Goal: Task Accomplishment & Management: Use online tool/utility

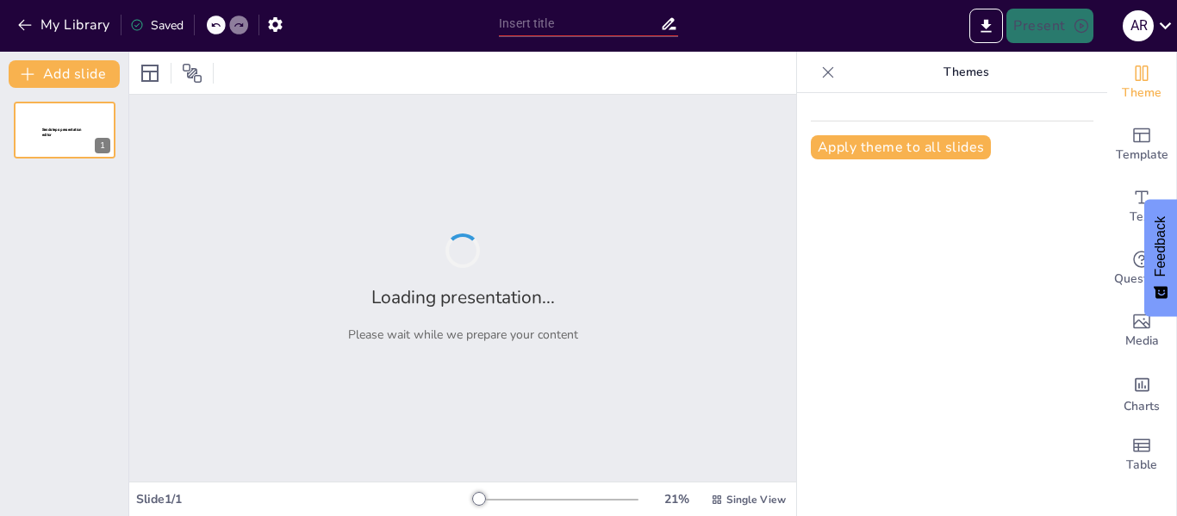
type input "Blast from the Past: A 90s Time Travel Adventure!"
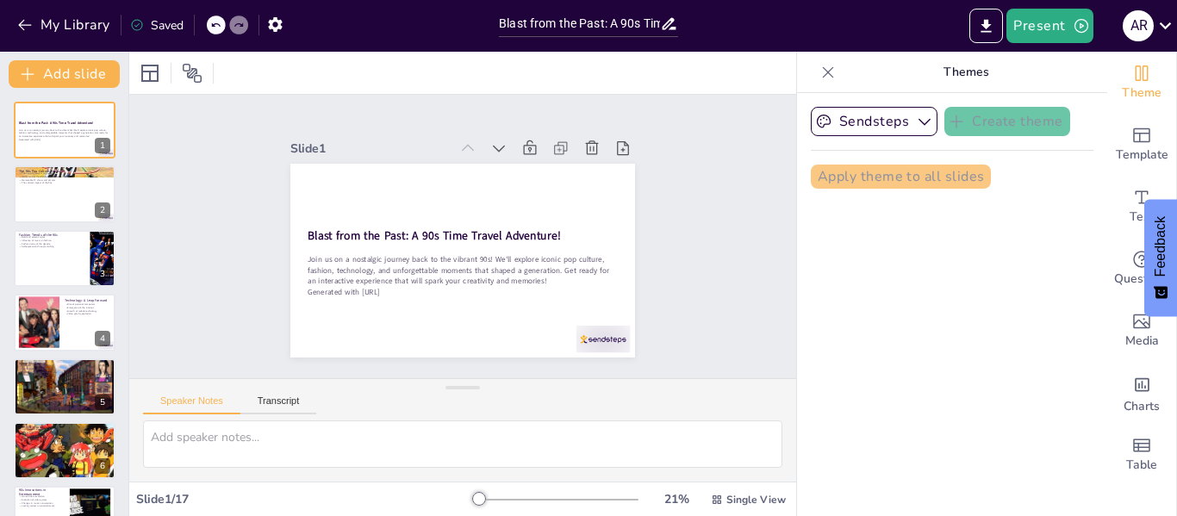
checkbox input "true"
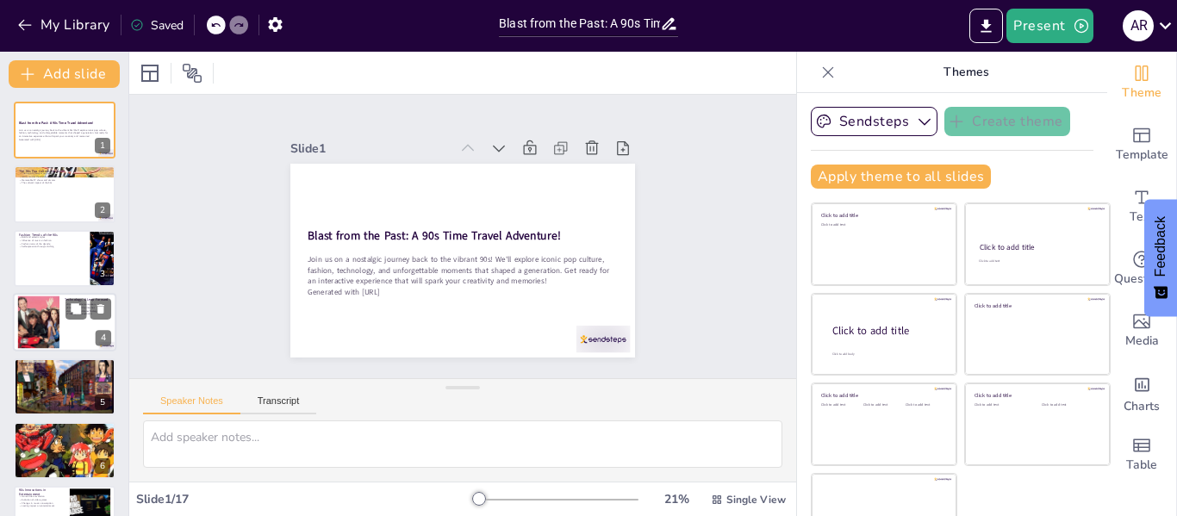
checkbox input "true"
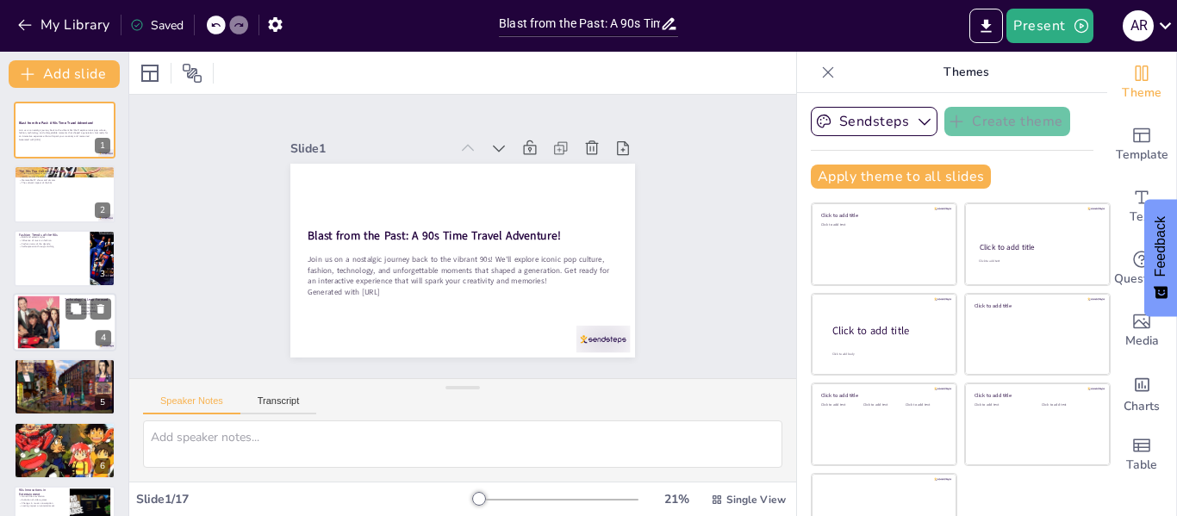
checkbox input "true"
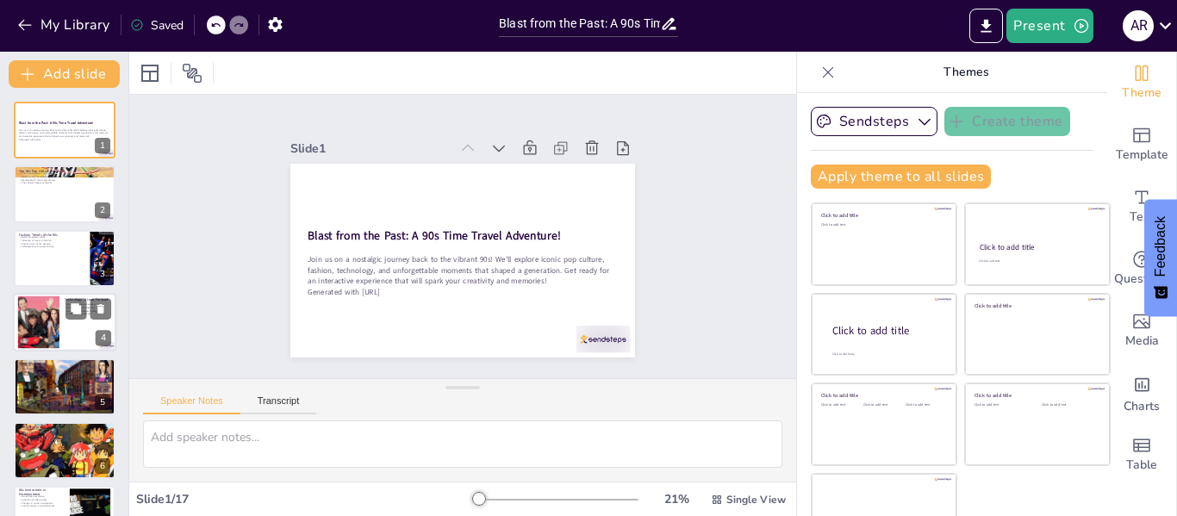
checkbox input "true"
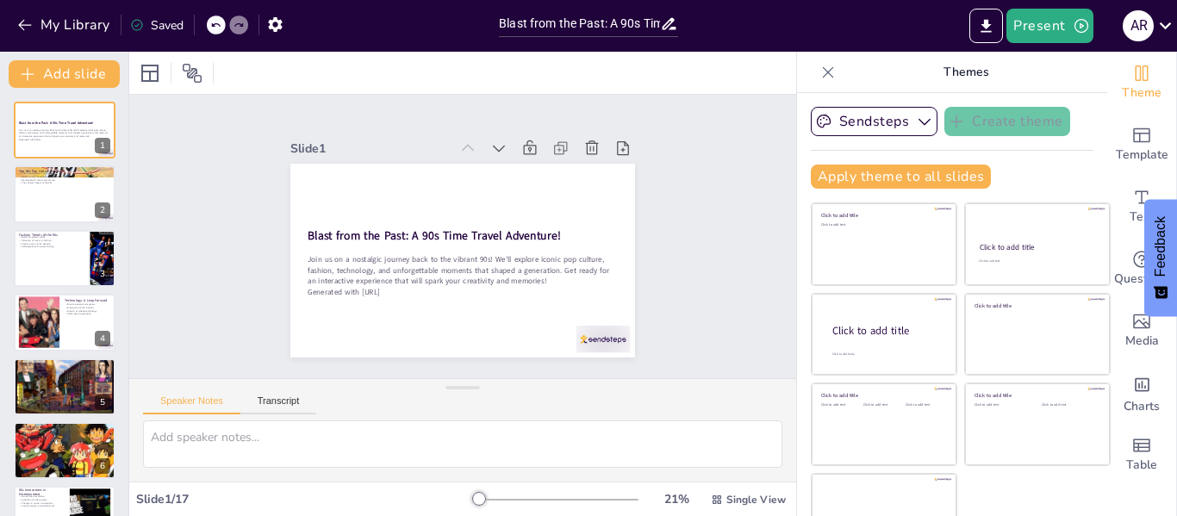
checkbox input "true"
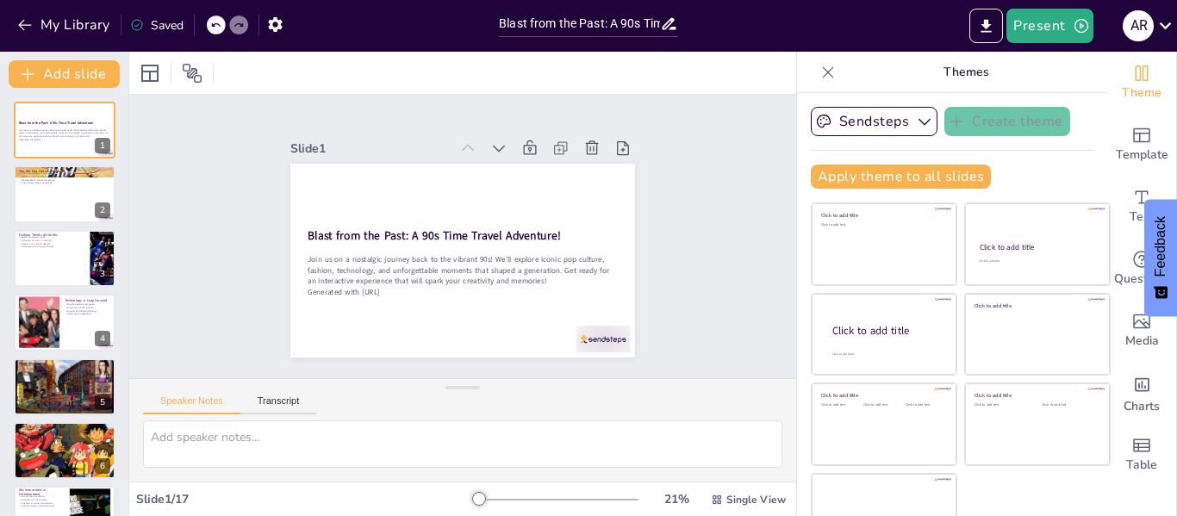
checkbox input "true"
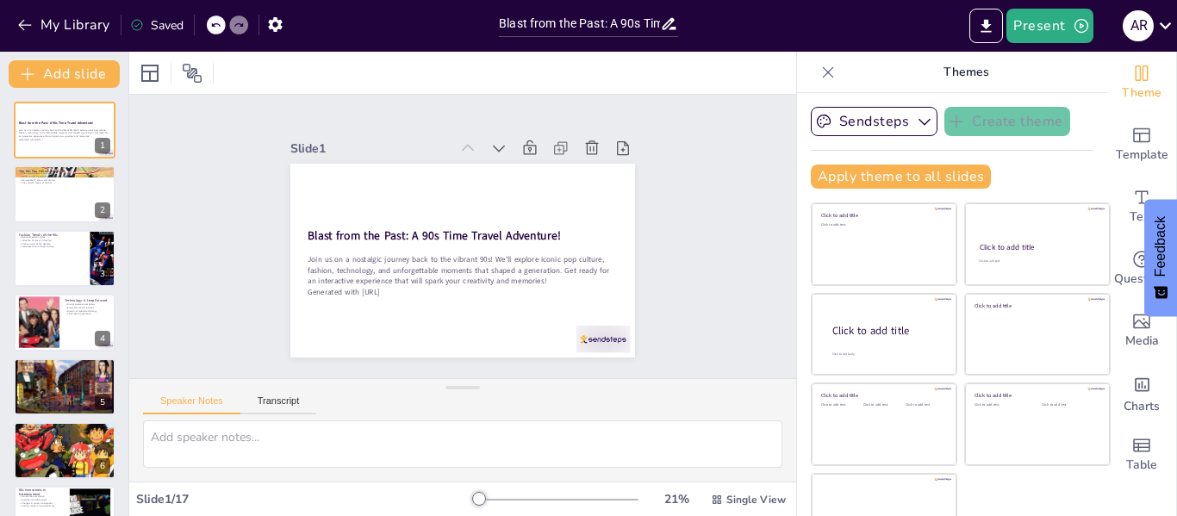
checkbox input "true"
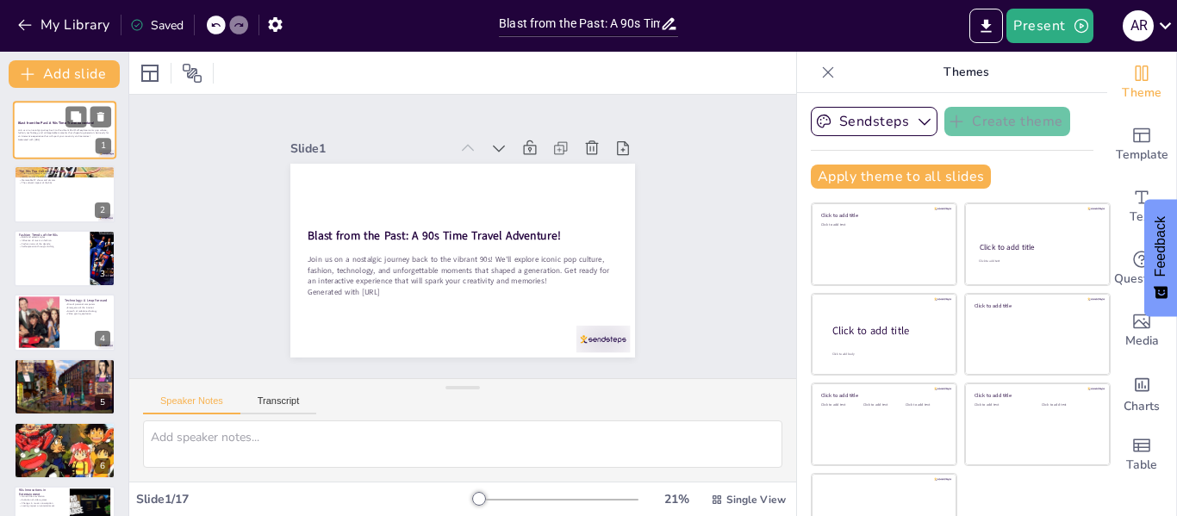
checkbox input "true"
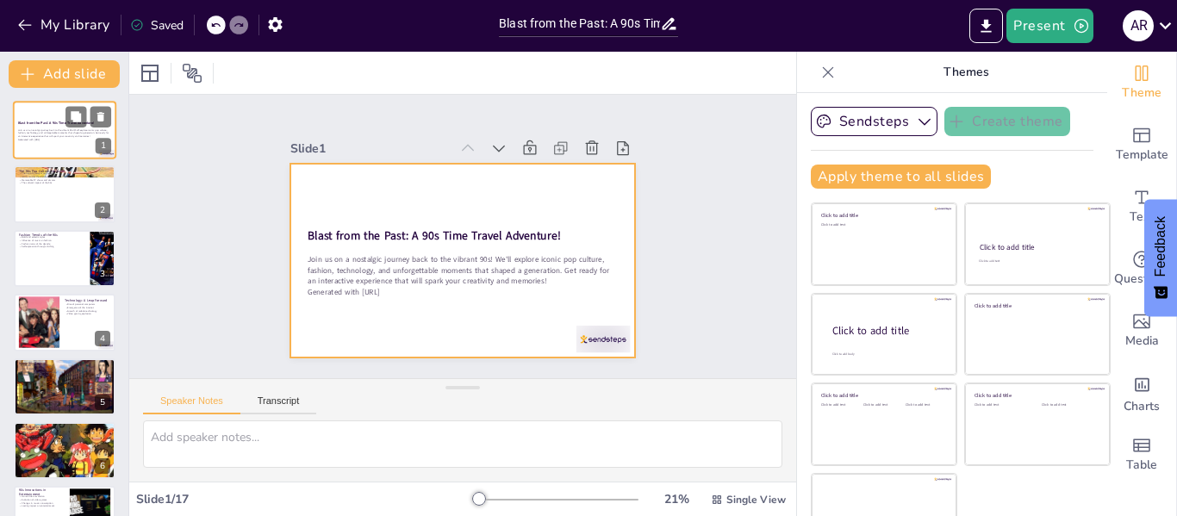
checkbox input "true"
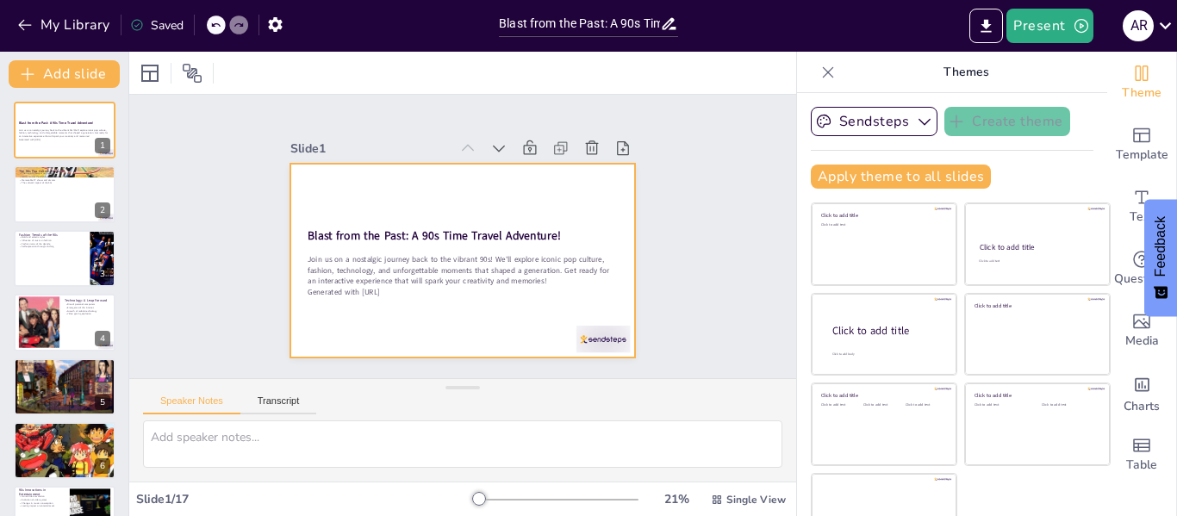
checkbox input "true"
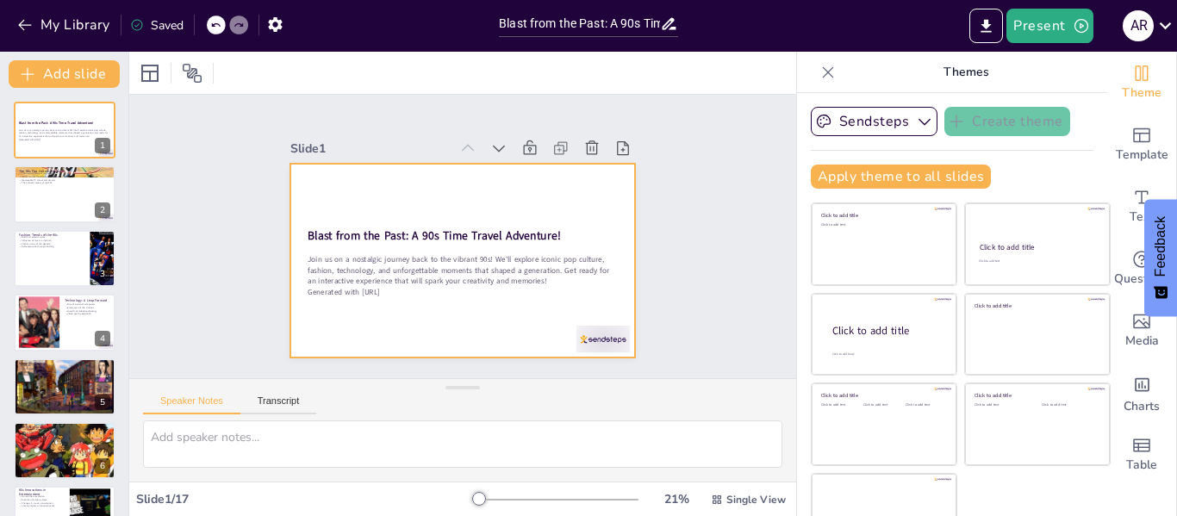
checkbox input "true"
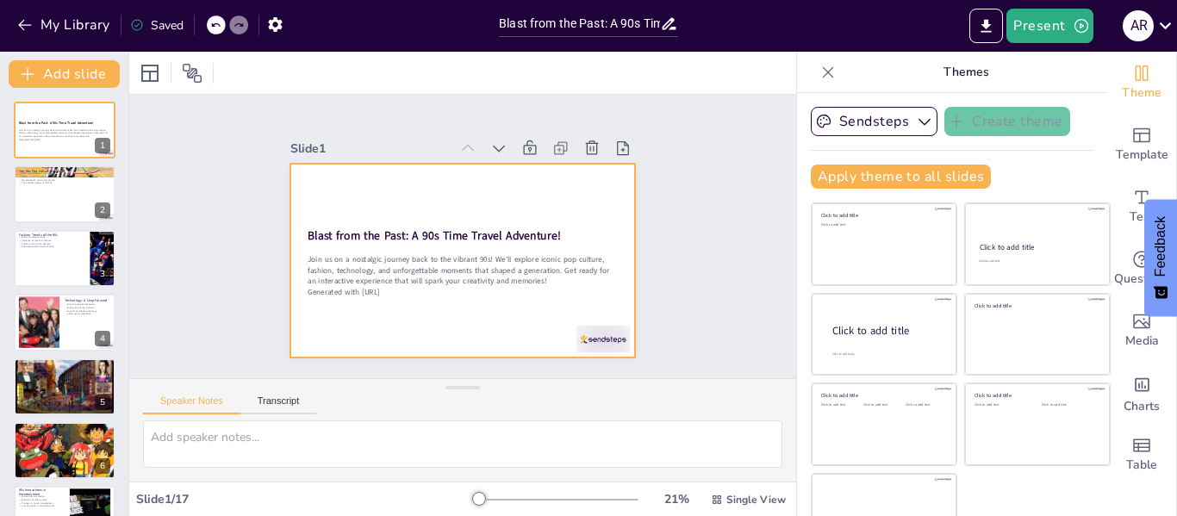
checkbox input "true"
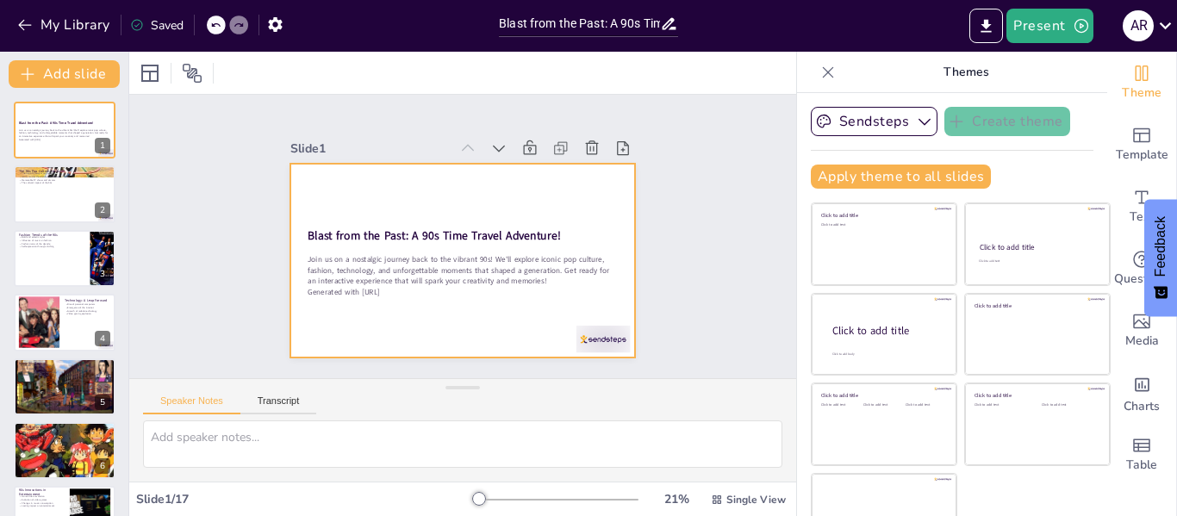
checkbox input "true"
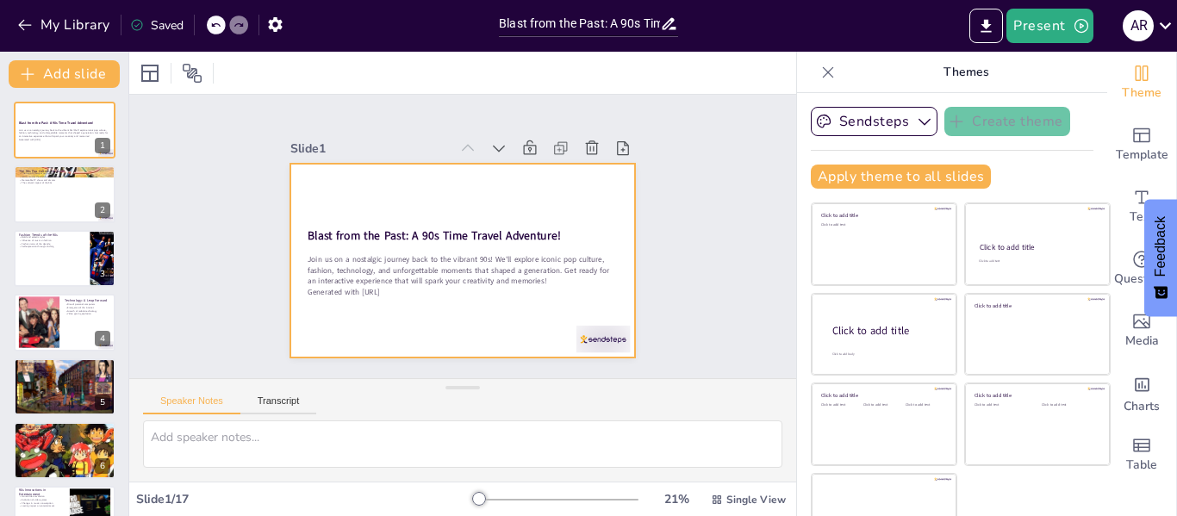
checkbox input "true"
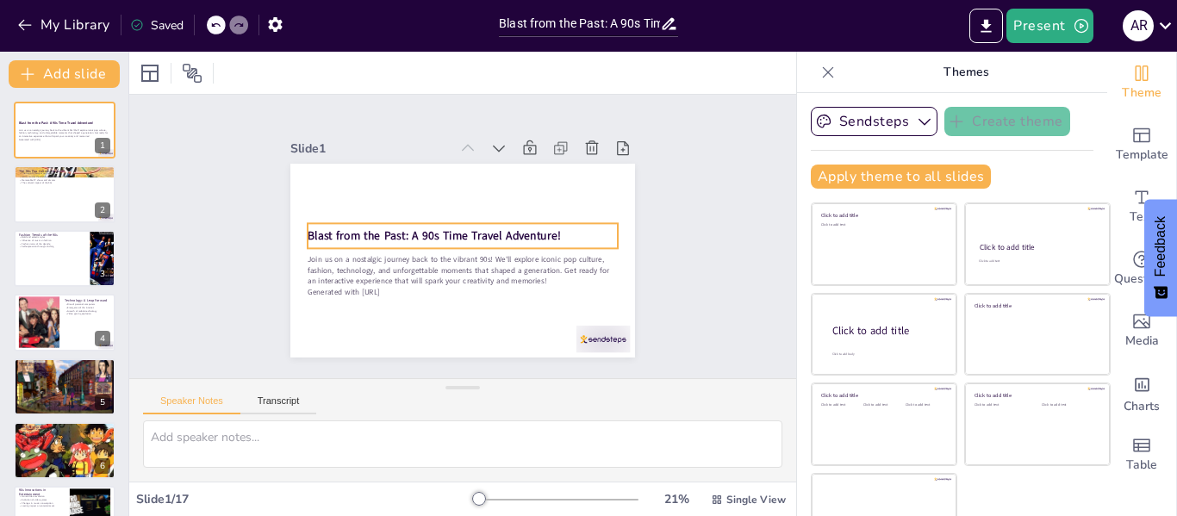
checkbox input "true"
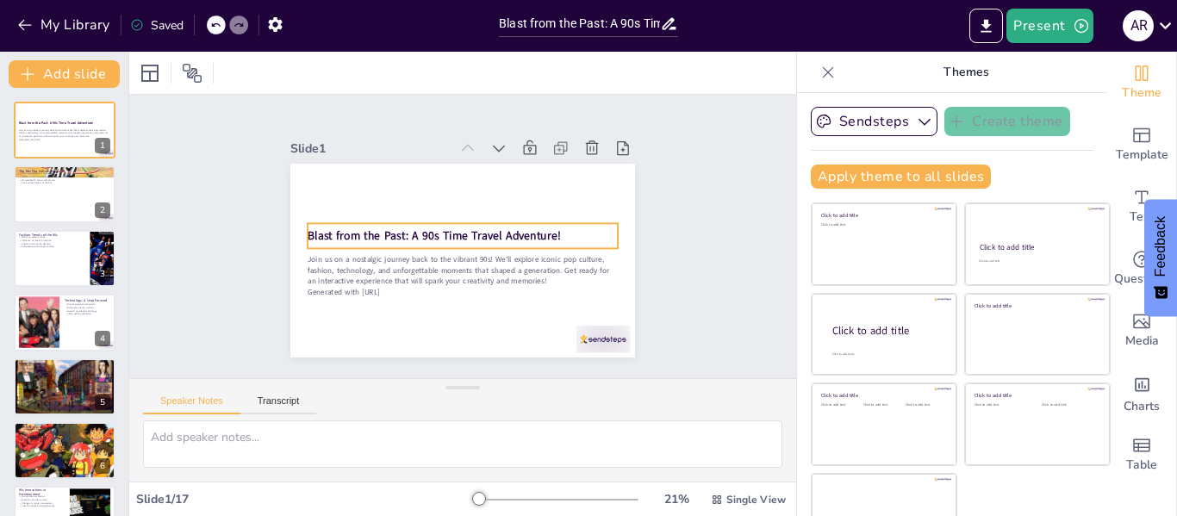
checkbox input "true"
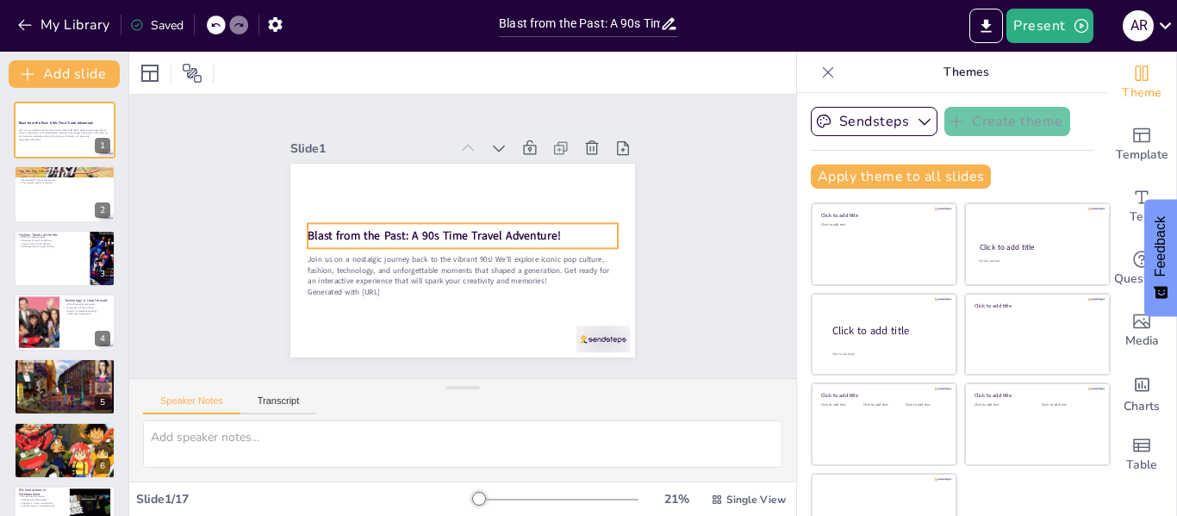
checkbox input "true"
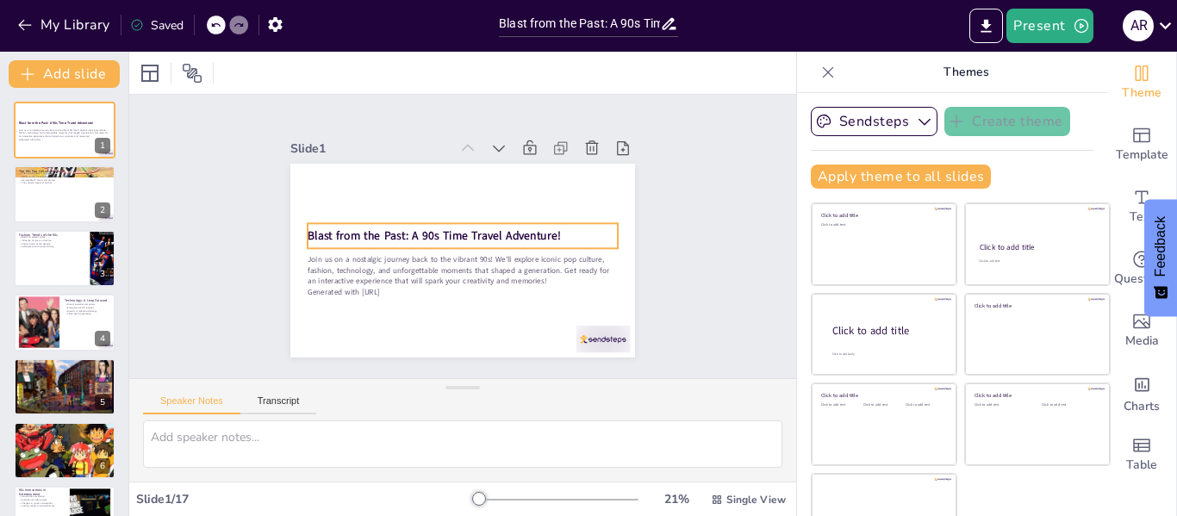
checkbox input "true"
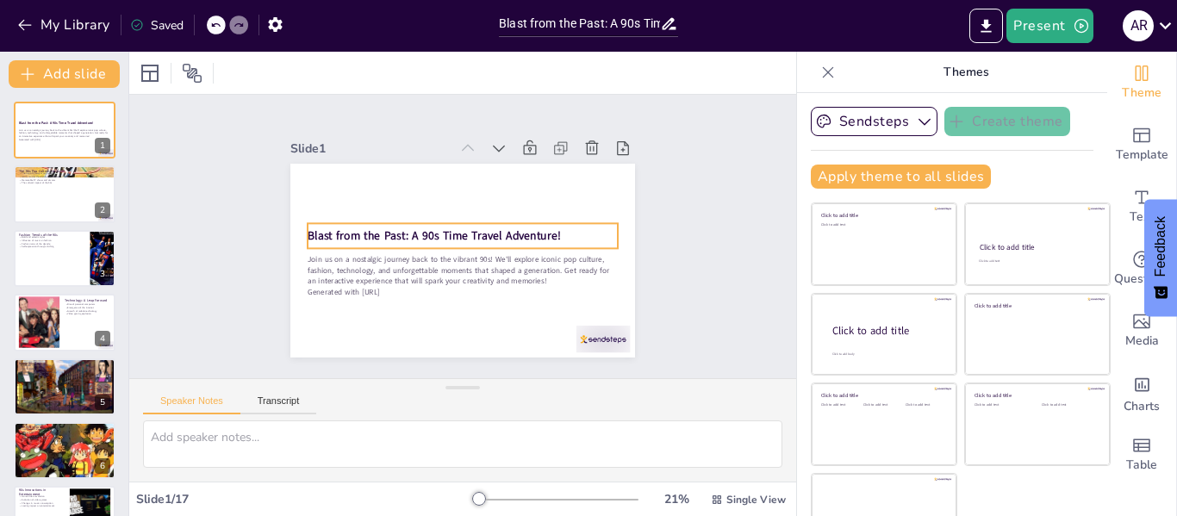
checkbox input "true"
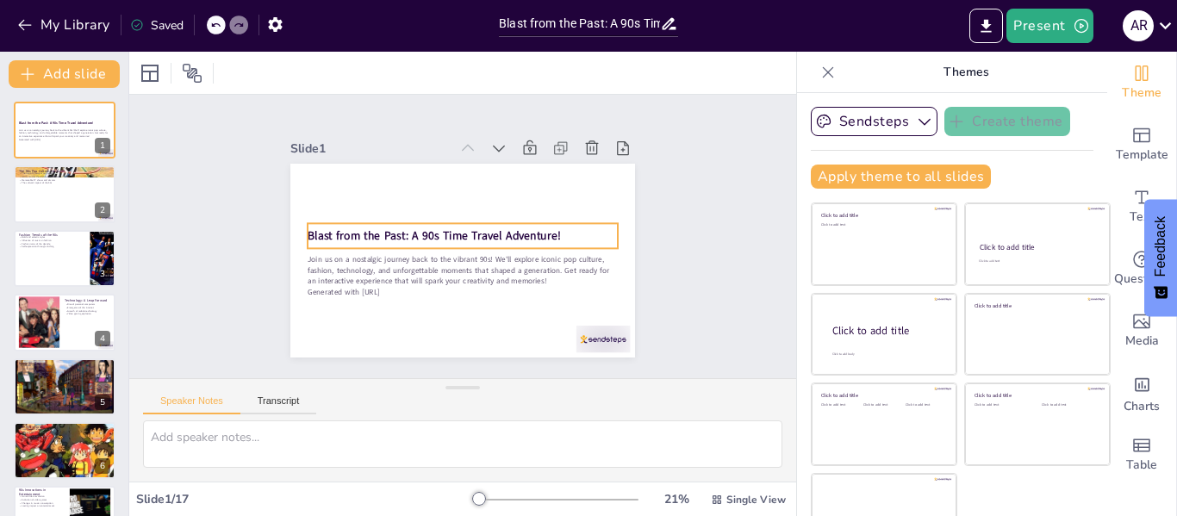
checkbox input "true"
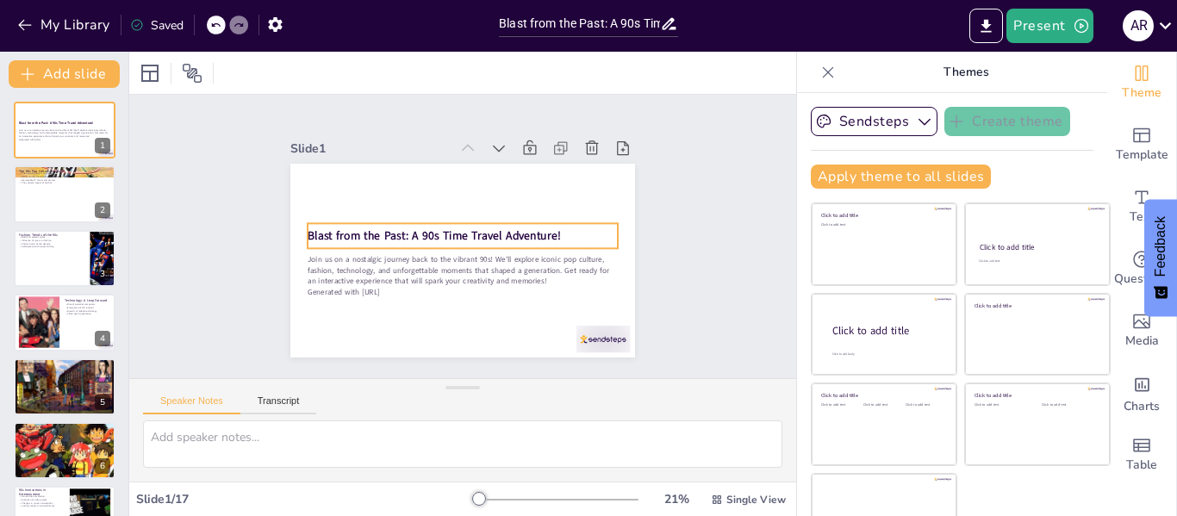
checkbox input "true"
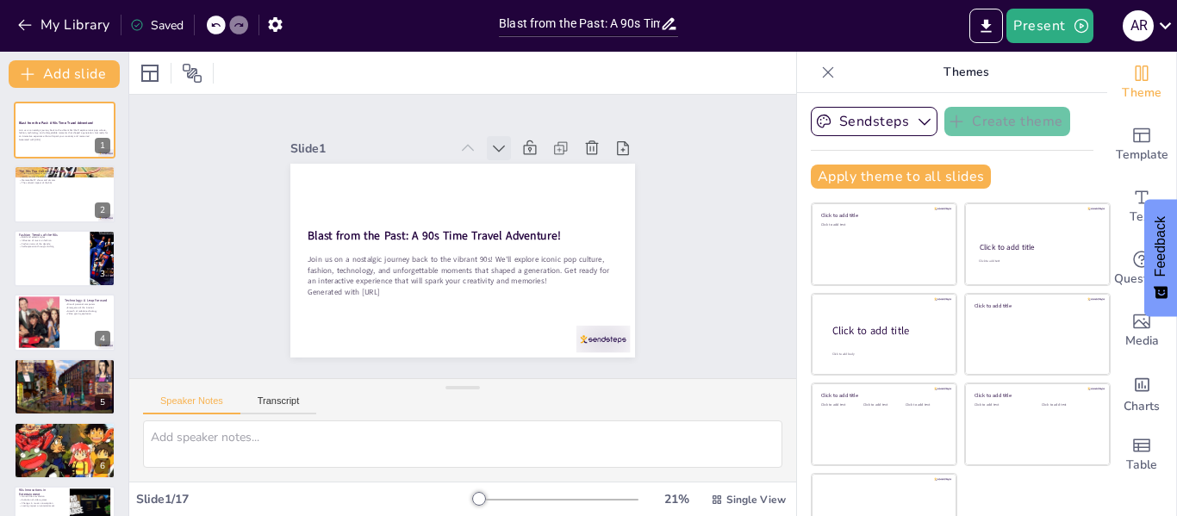
click at [538, 272] on icon at bounding box center [547, 281] width 19 height 19
checkbox input "true"
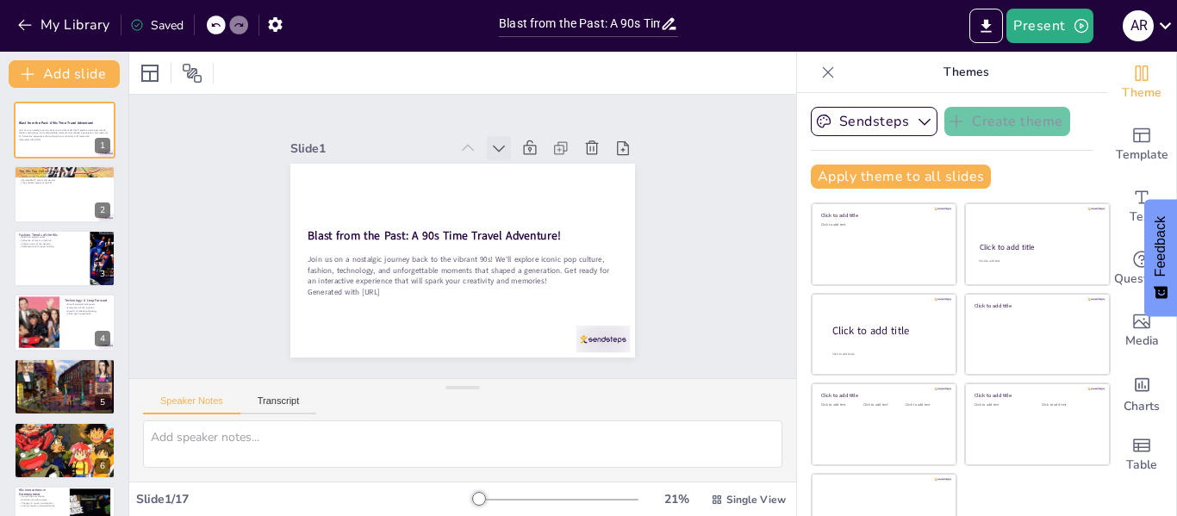
checkbox input "true"
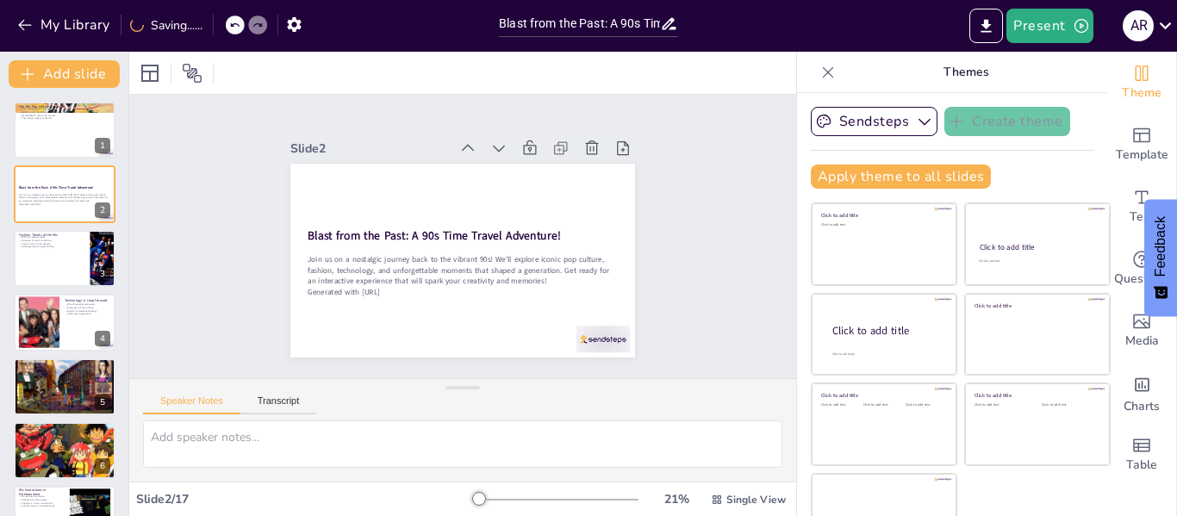
click at [498, 143] on icon at bounding box center [507, 152] width 19 height 19
checkbox input "true"
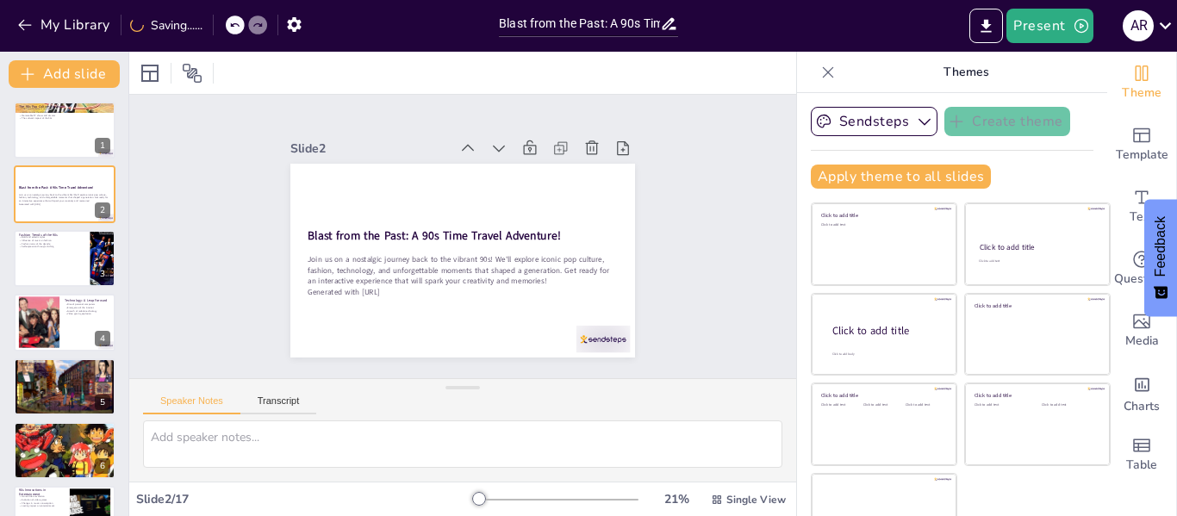
checkbox input "true"
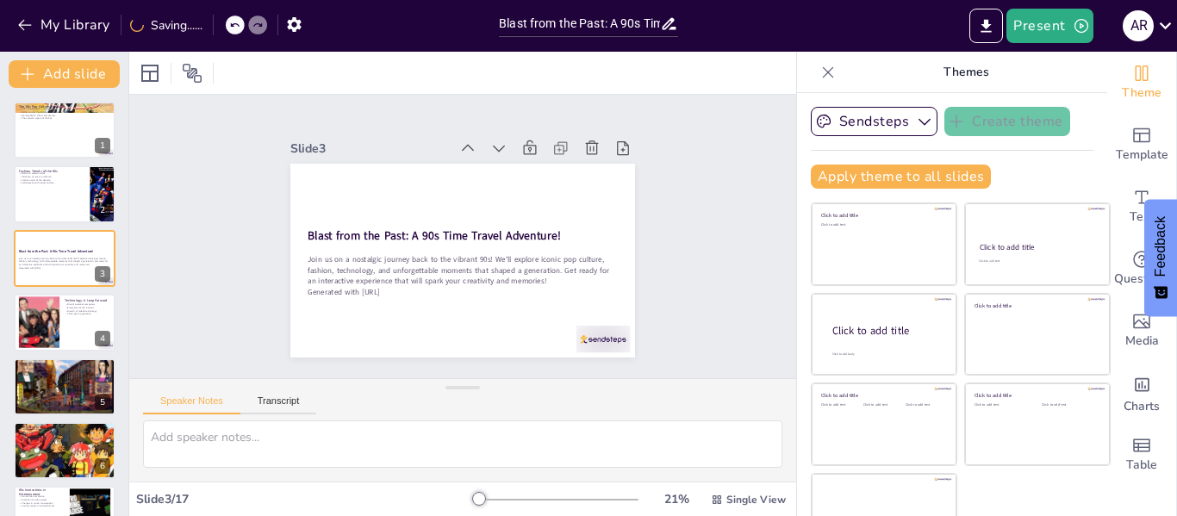
click at [382, 247] on icon at bounding box center [370, 259] width 24 height 24
checkbox input "true"
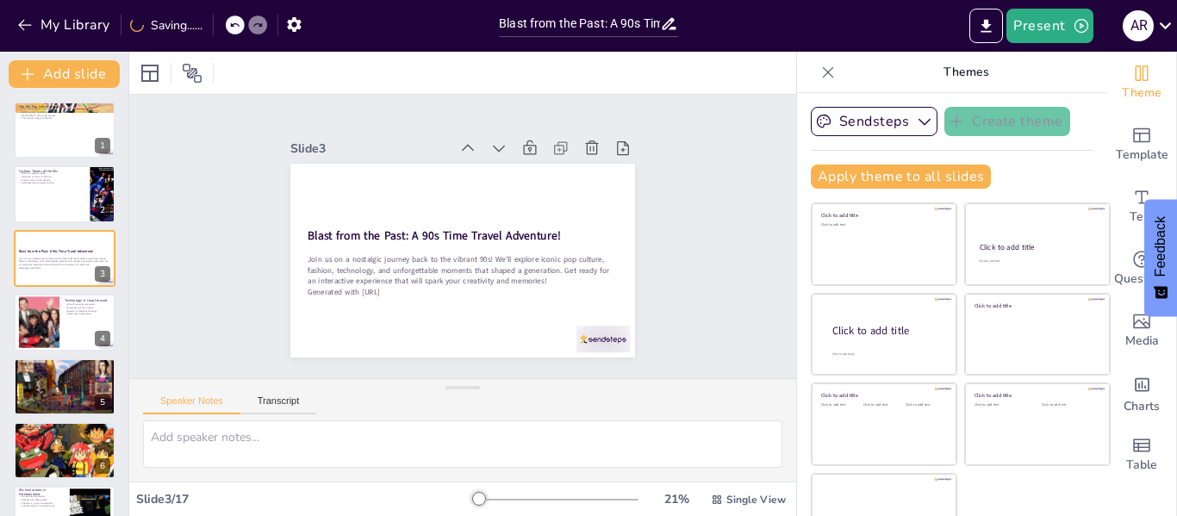
checkbox input "true"
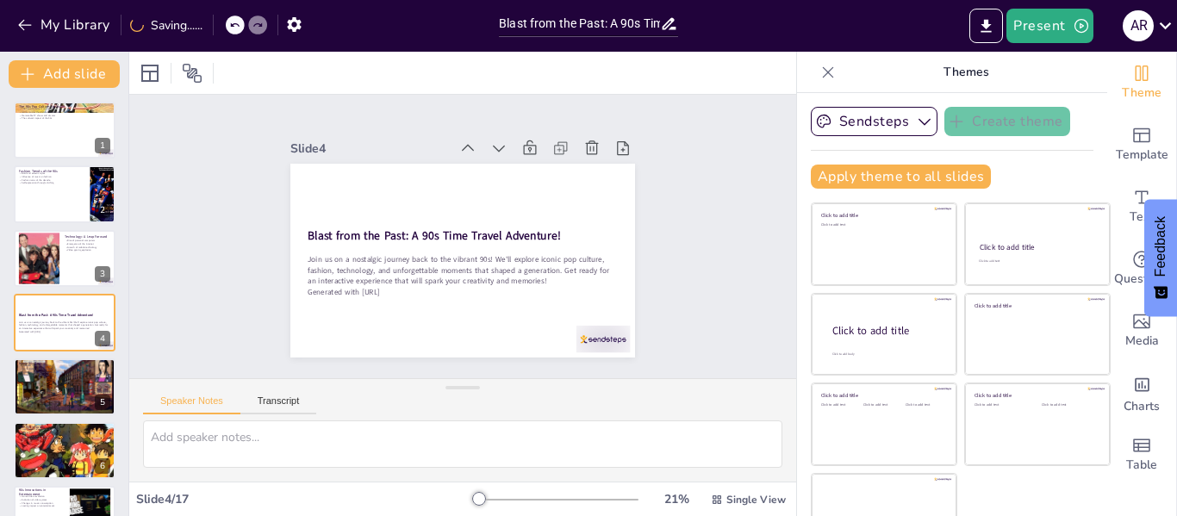
checkbox input "true"
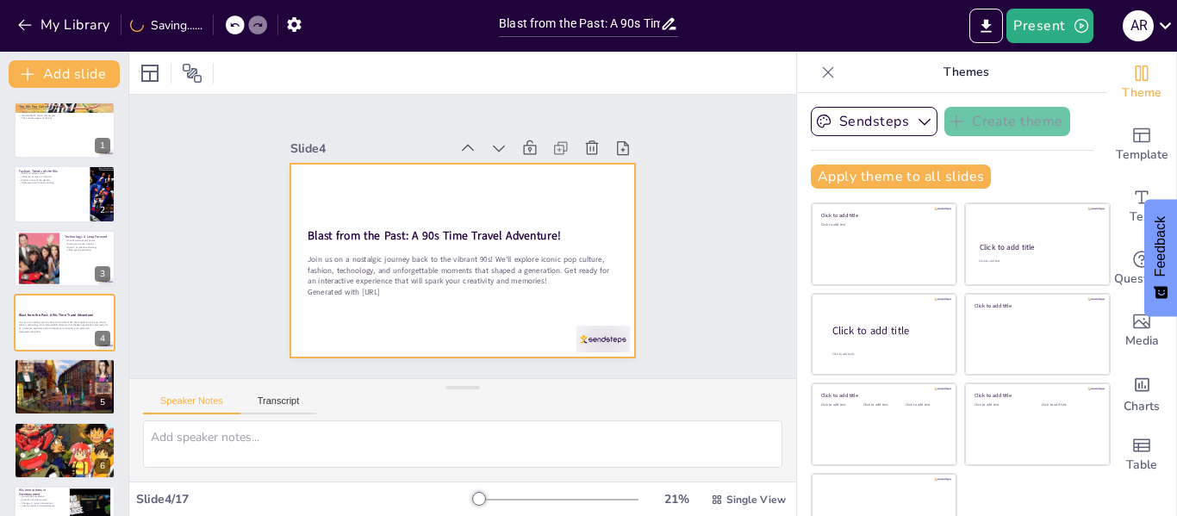
checkbox input "true"
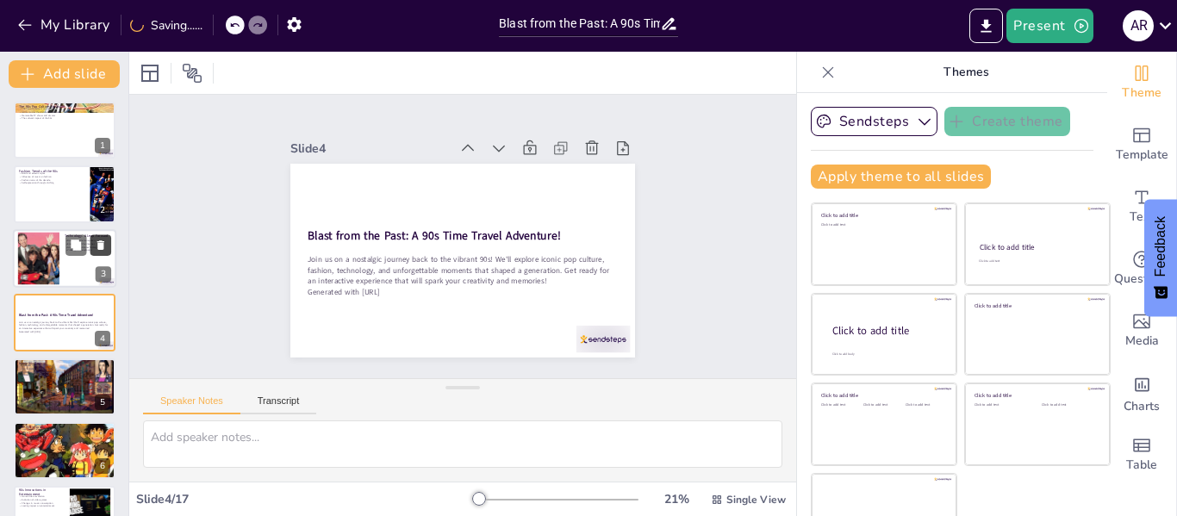
checkbox input "true"
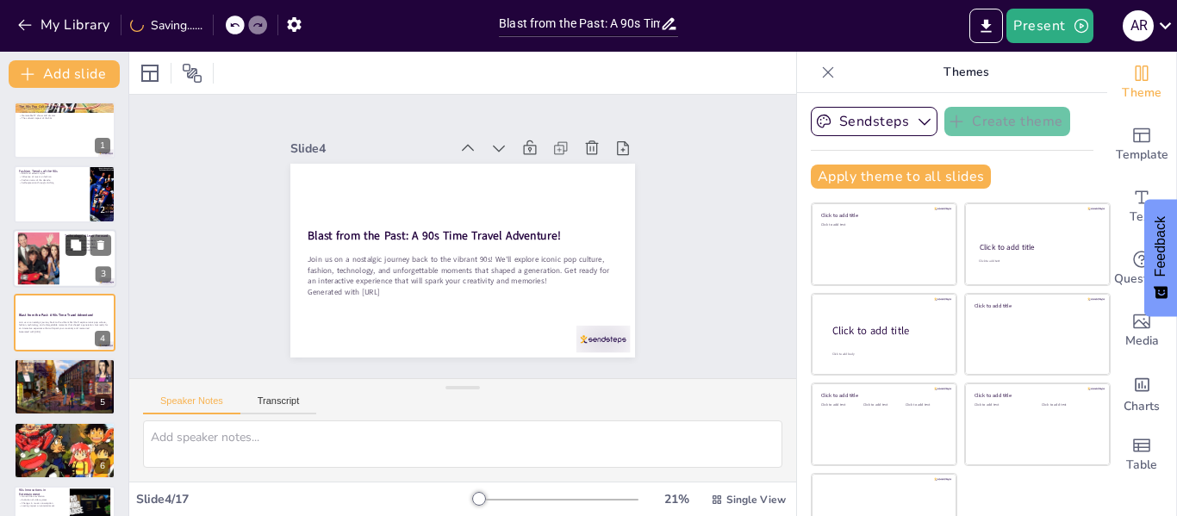
checkbox input "true"
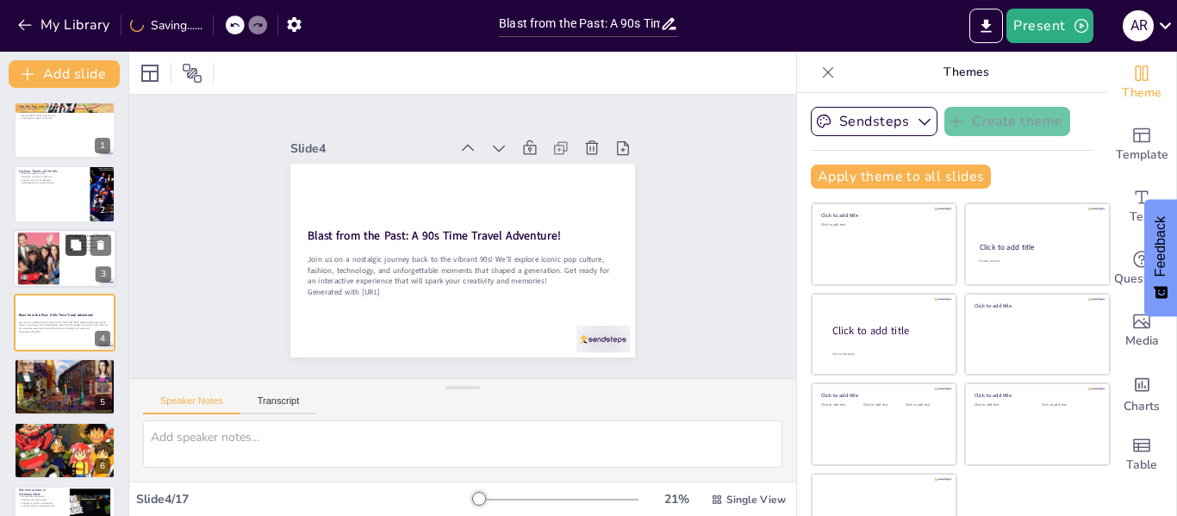
click at [76, 252] on button at bounding box center [75, 244] width 21 height 21
type textarea "The introduction of personal computers in the 90s revolutionized how people acc…"
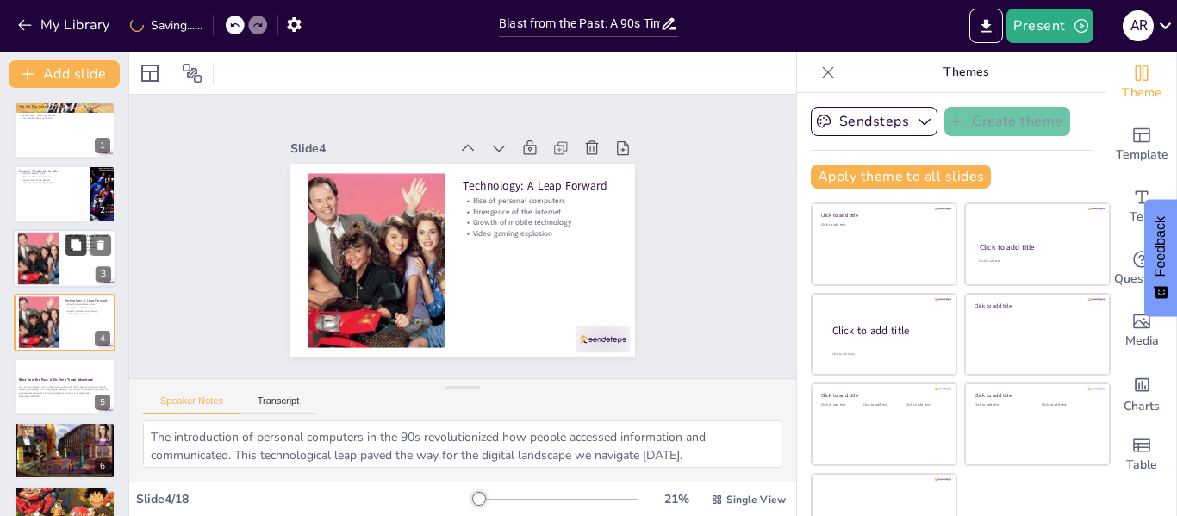
checkbox input "true"
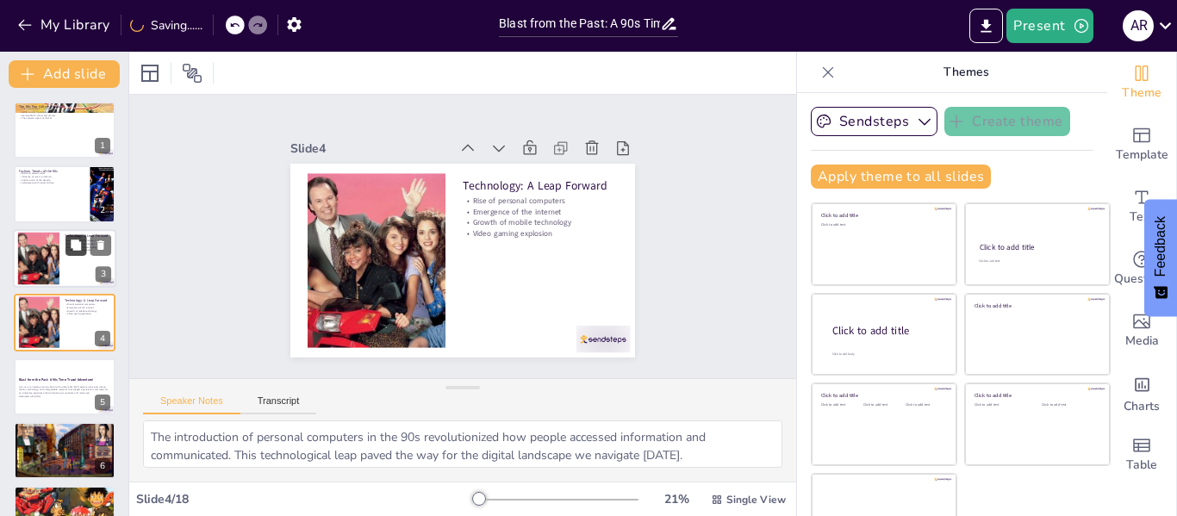
scroll to position [21, 0]
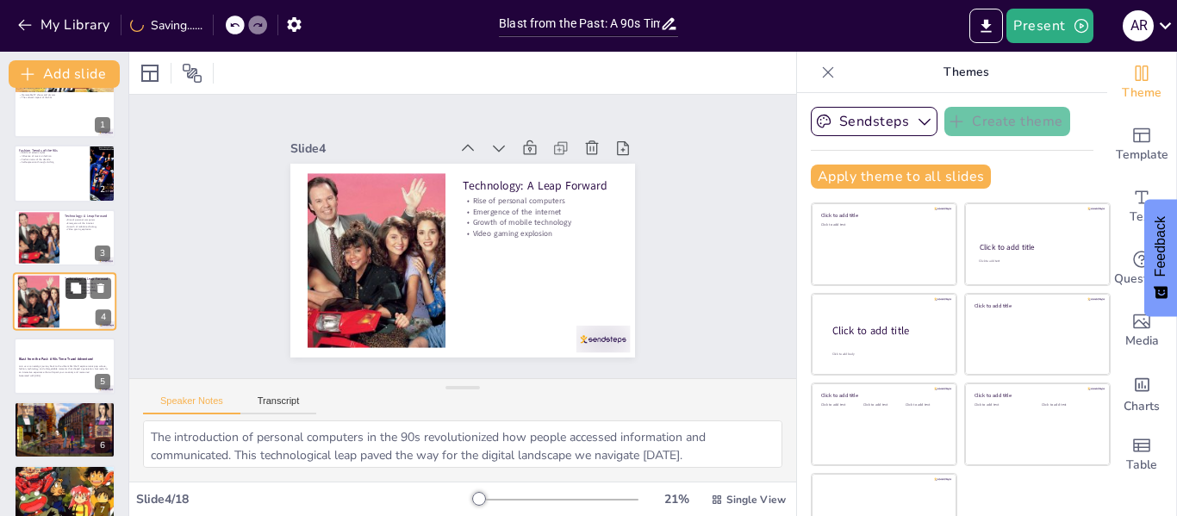
checkbox input "true"
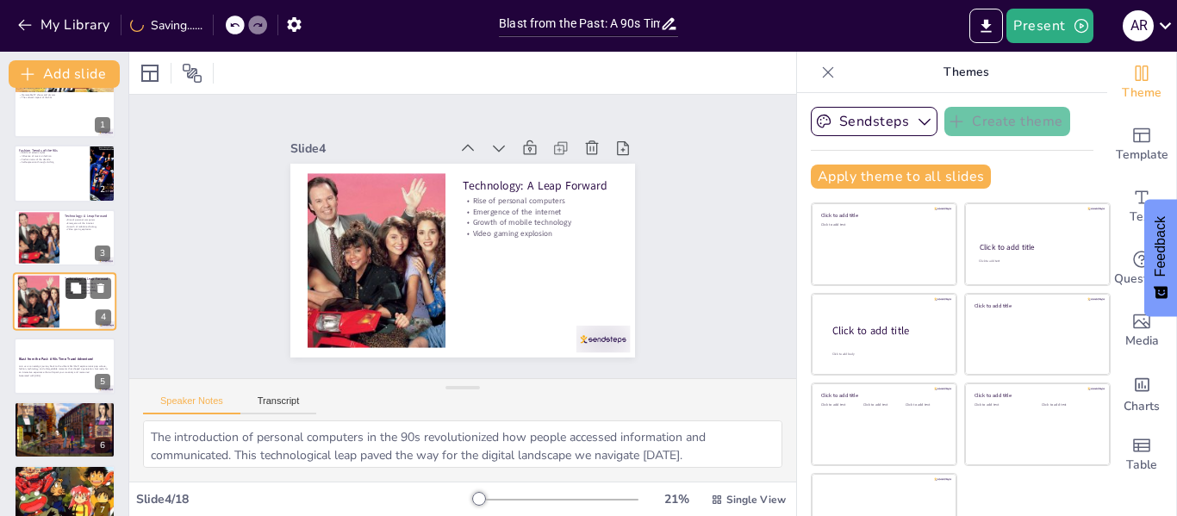
checkbox input "true"
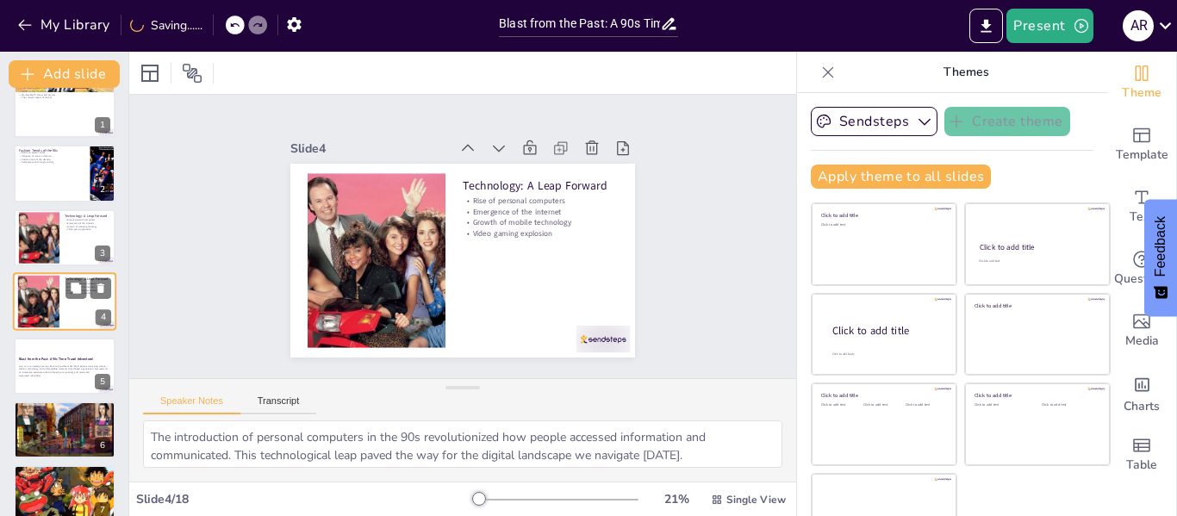
checkbox input "true"
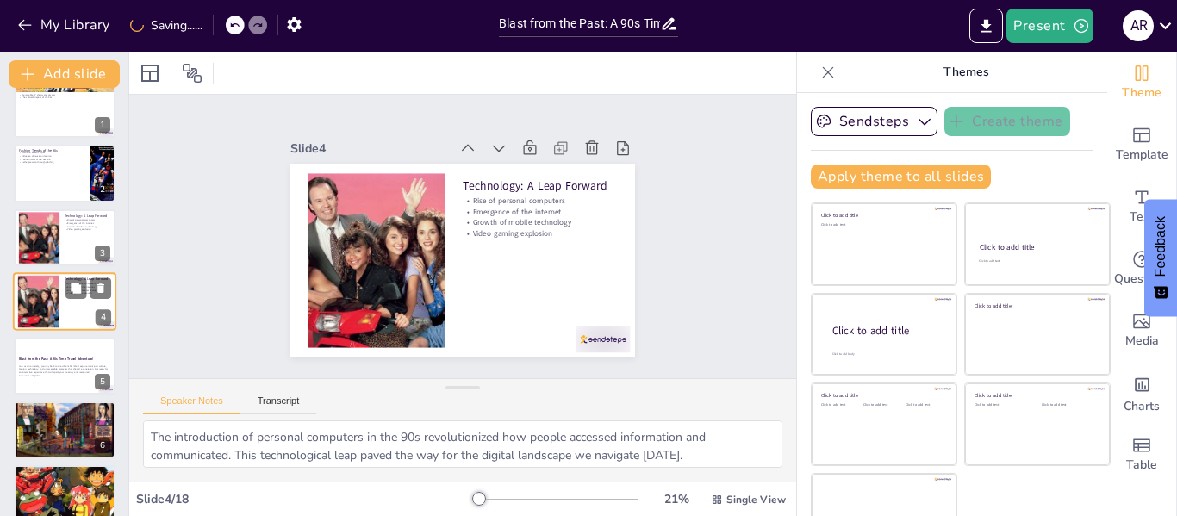
checkbox input "true"
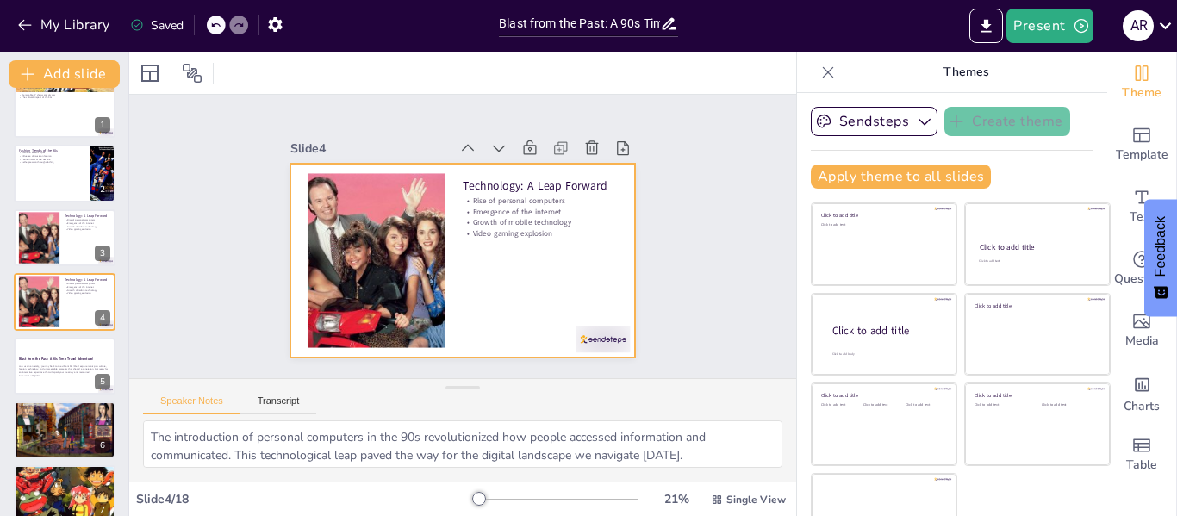
checkbox input "true"
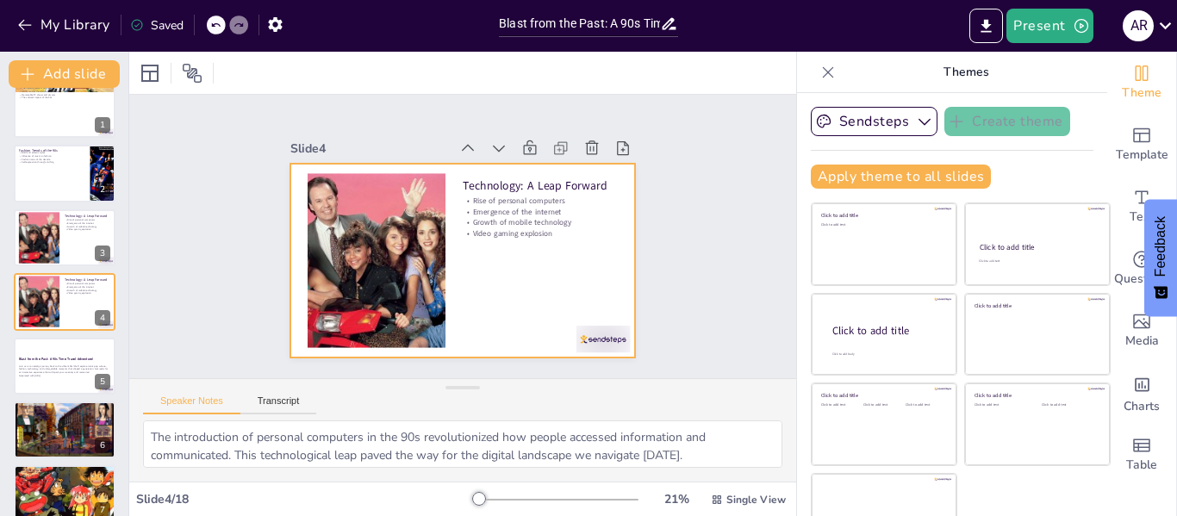
checkbox input "true"
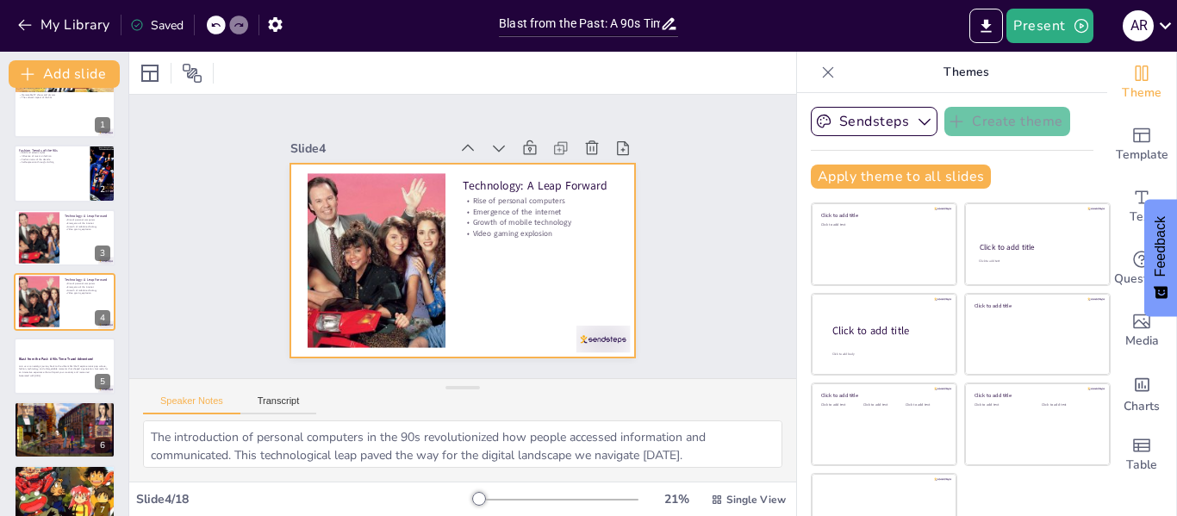
checkbox input "true"
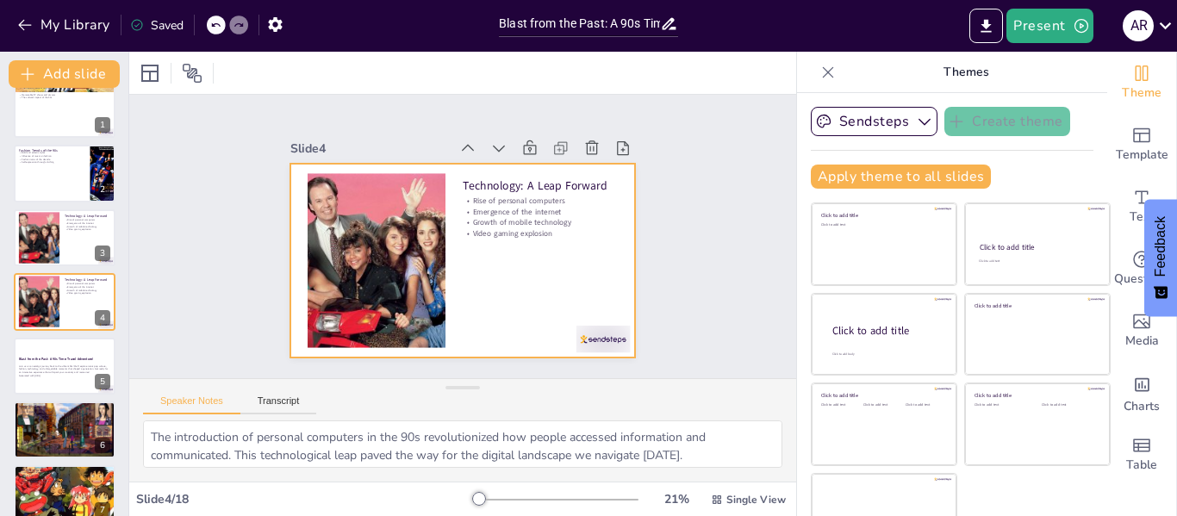
checkbox input "true"
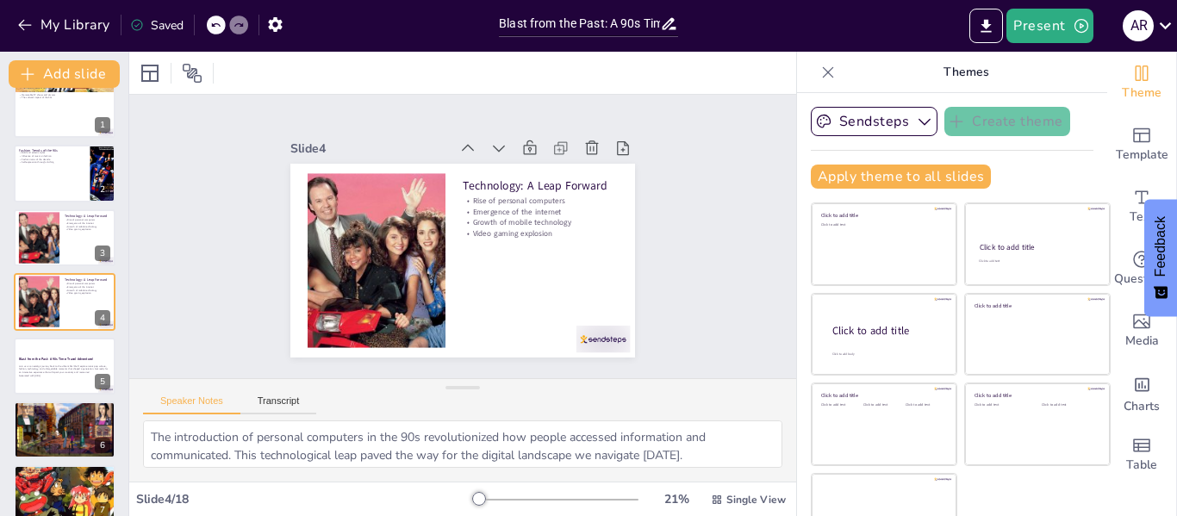
checkbox input "true"
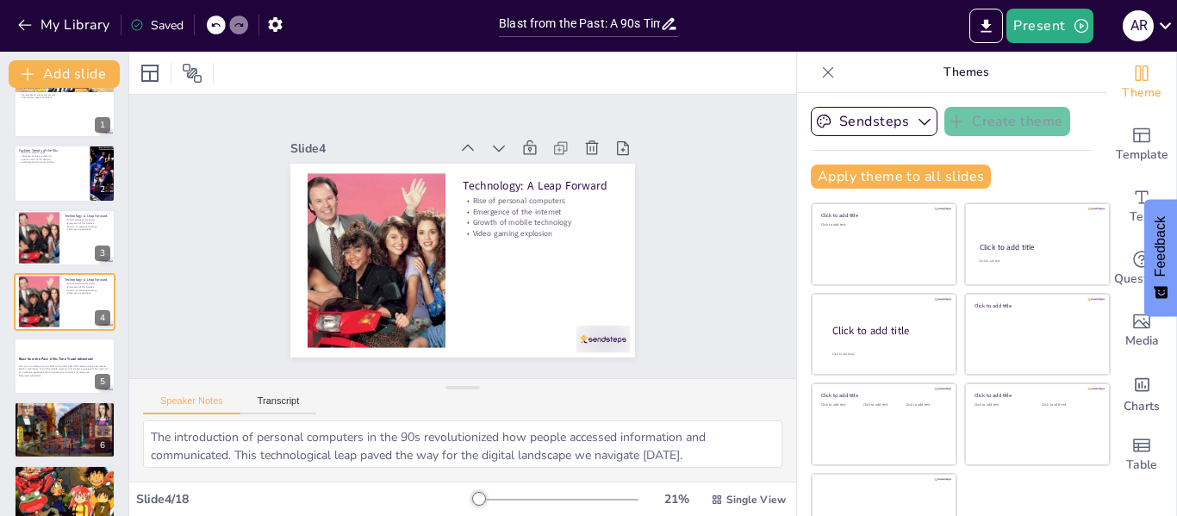
checkbox input "true"
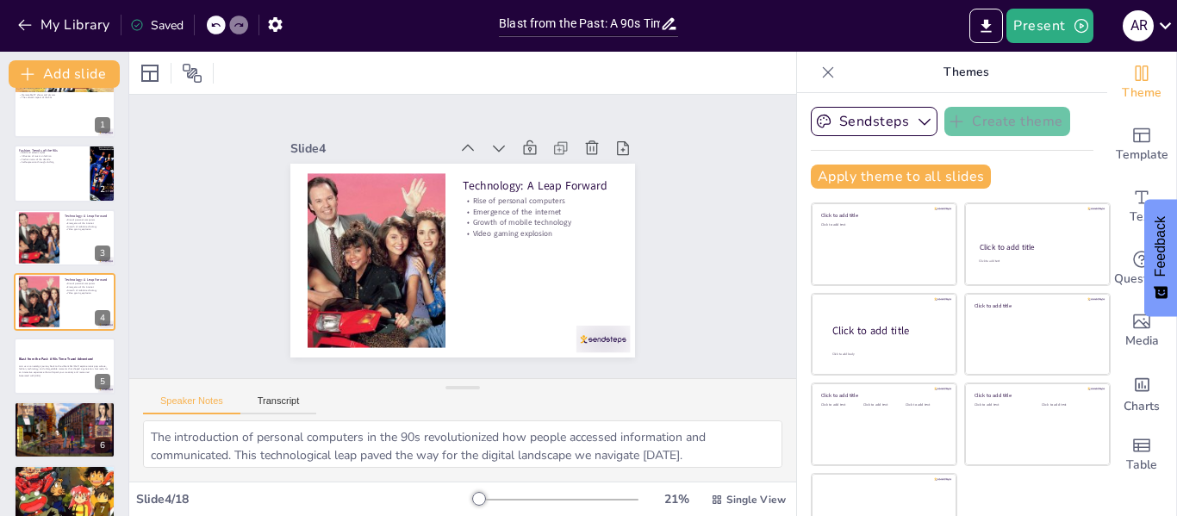
checkbox input "true"
click at [57, 477] on p "Emergence of extreme sports" at bounding box center [64, 478] width 93 height 3
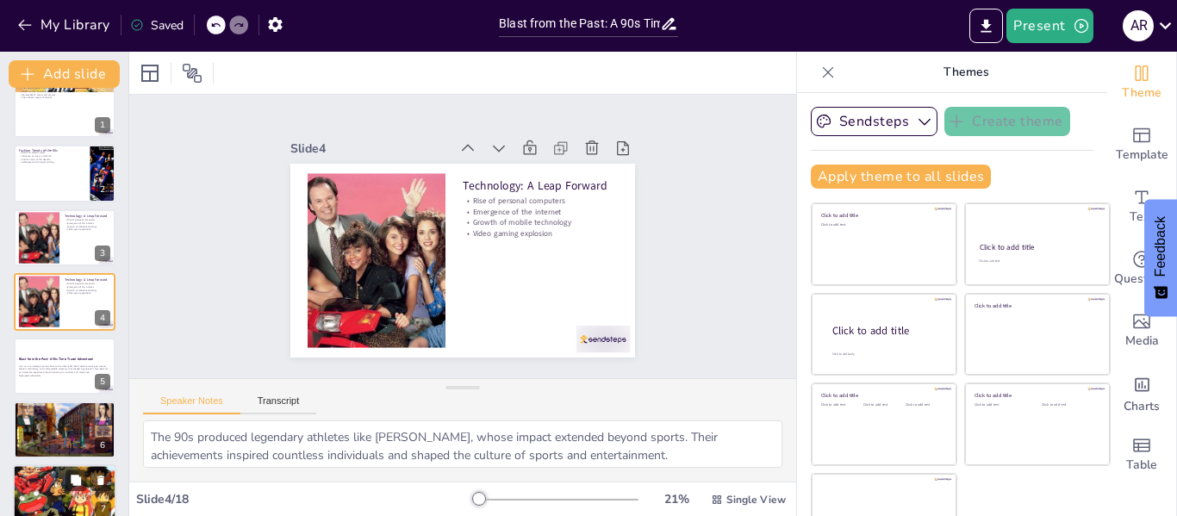
scroll to position [213, 0]
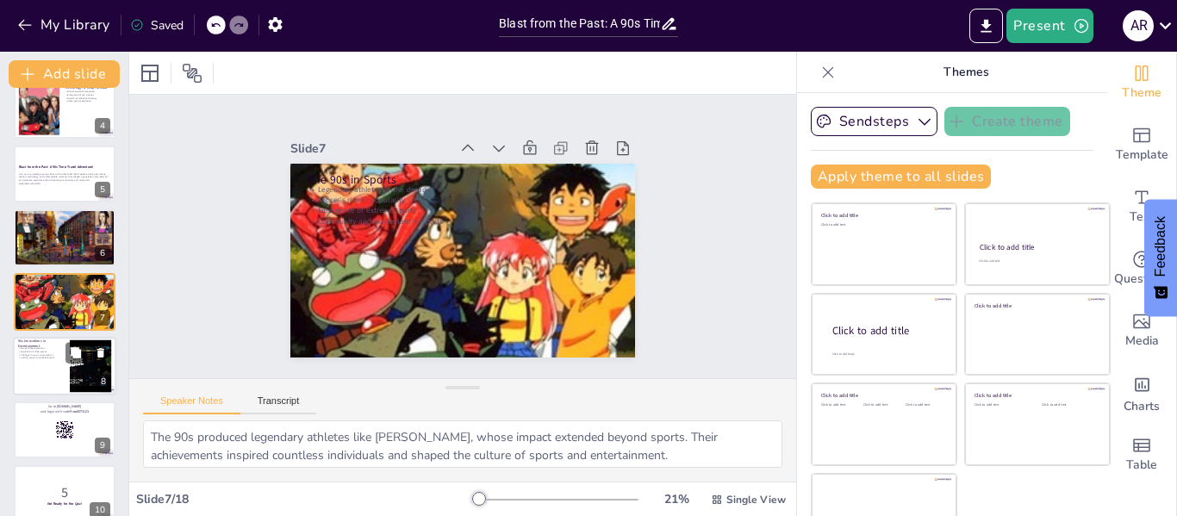
click at [22, 369] on div at bounding box center [64, 366] width 103 height 59
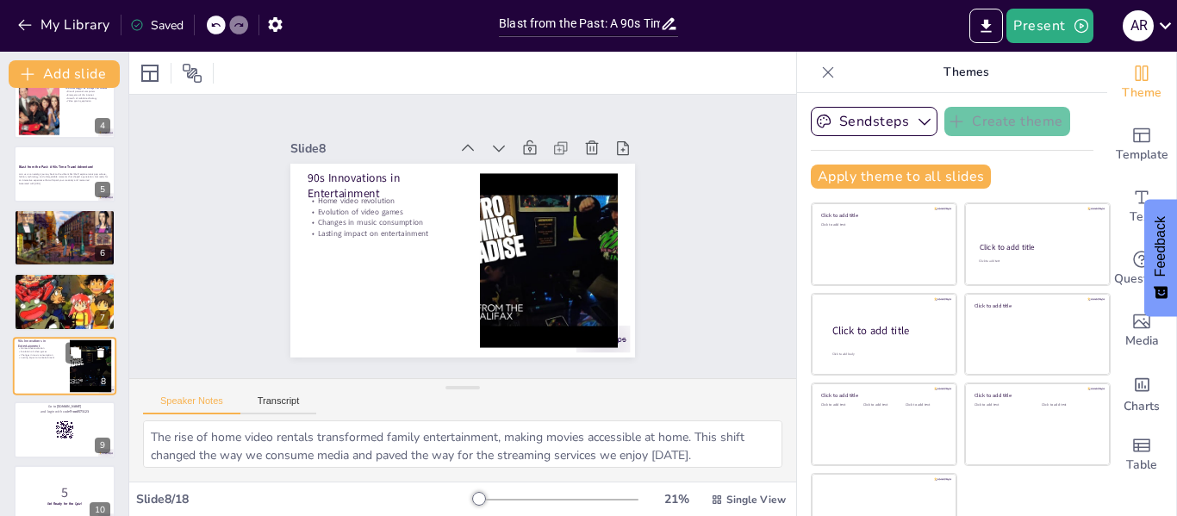
scroll to position [277, 0]
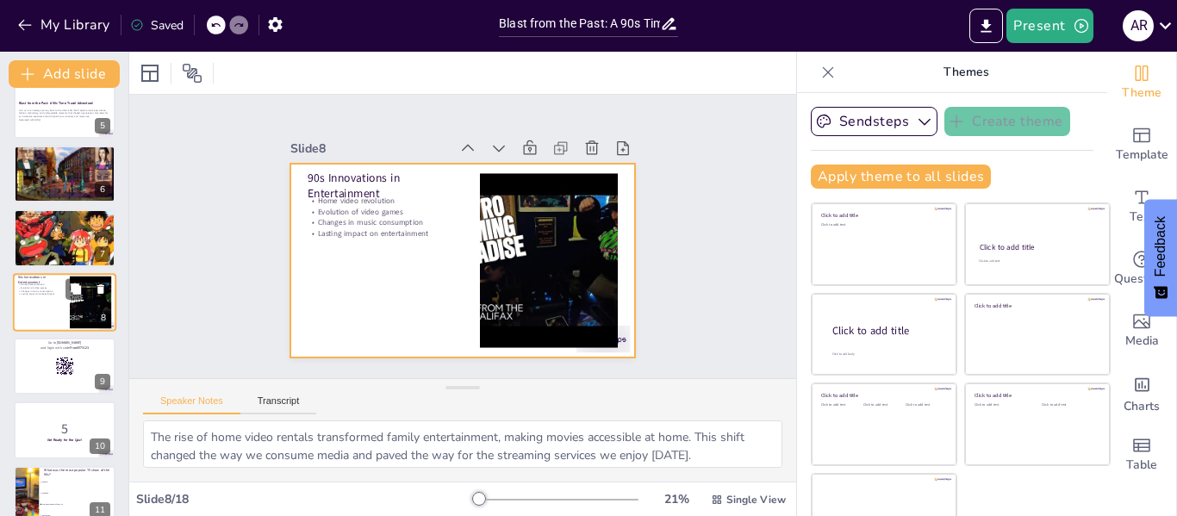
click at [40, 302] on div at bounding box center [64, 302] width 103 height 59
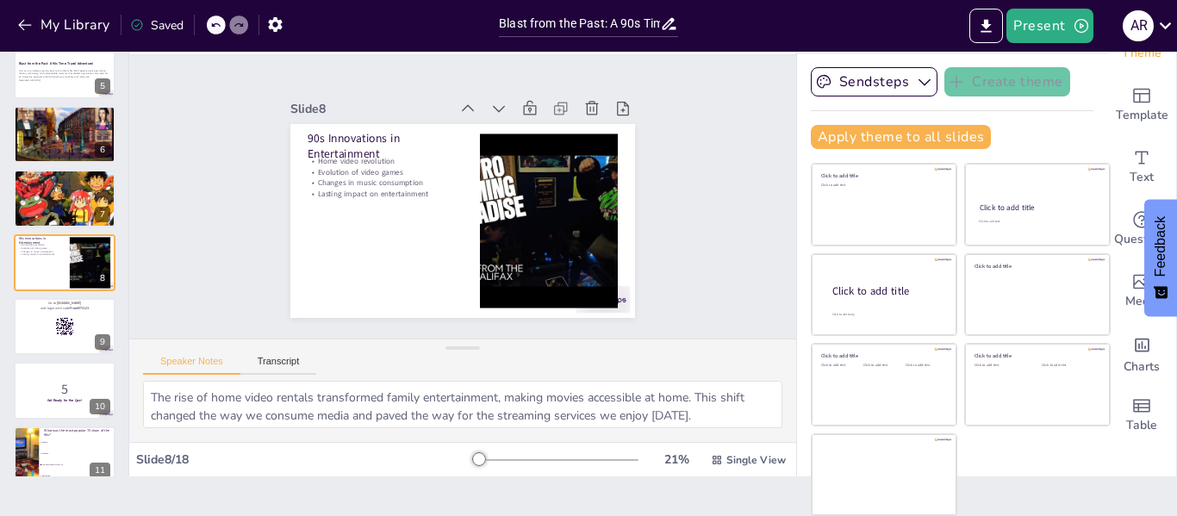
scroll to position [0, 0]
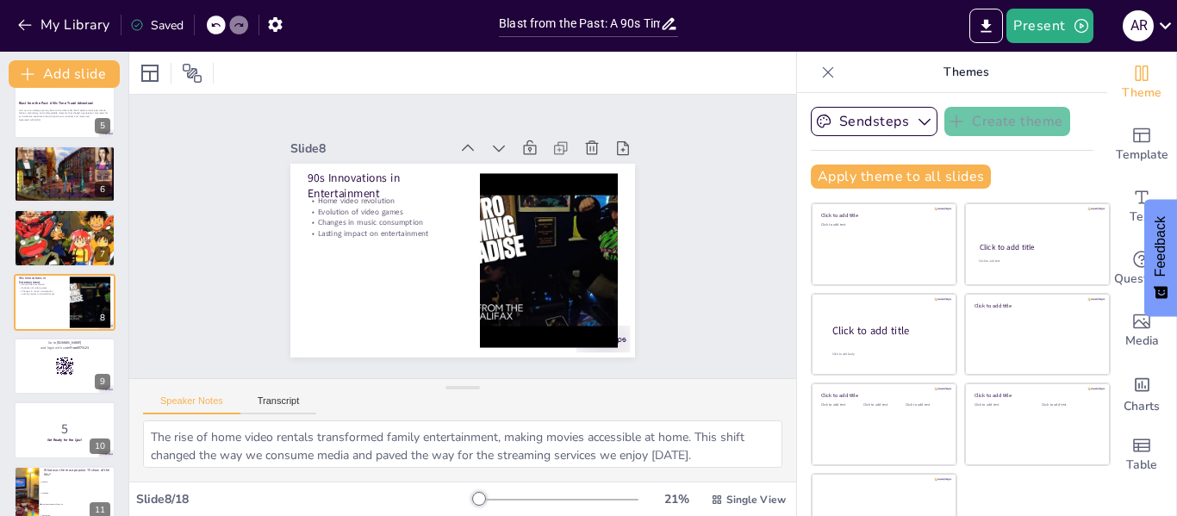
drag, startPoint x: 50, startPoint y: 270, endPoint x: 513, endPoint y: 412, distance: 484.8
drag, startPoint x: 513, startPoint y: 412, endPoint x: 208, endPoint y: 282, distance: 332.3
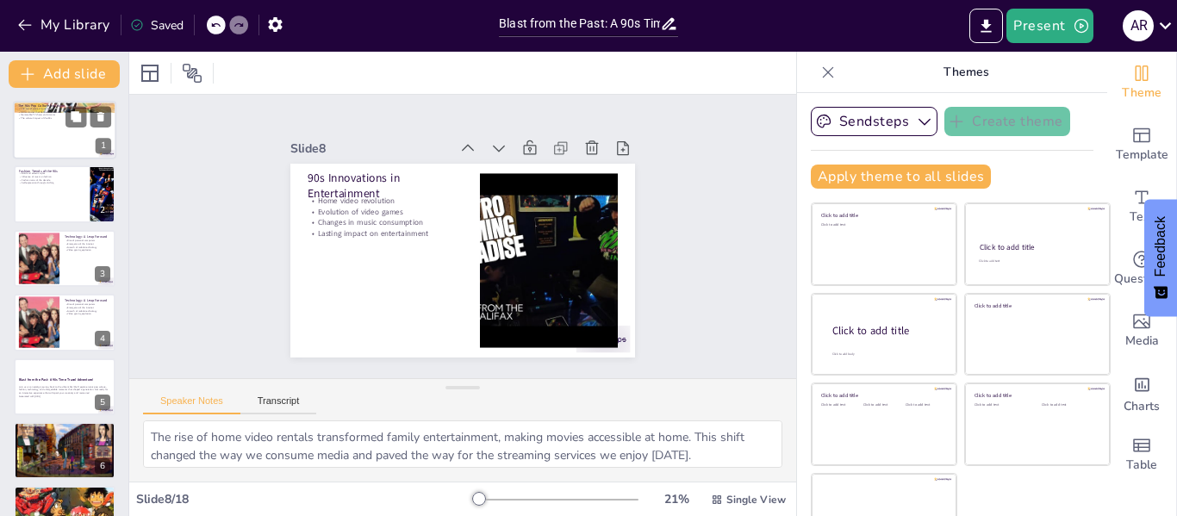
click at [33, 140] on div at bounding box center [64, 130] width 103 height 59
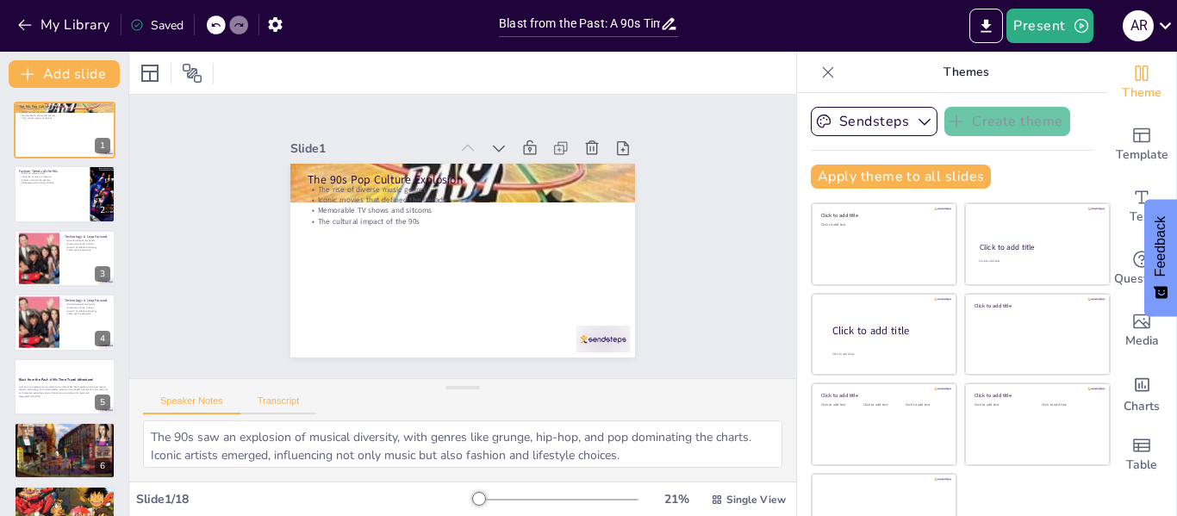
click at [288, 400] on button "Transcript" at bounding box center [278, 404] width 77 height 19
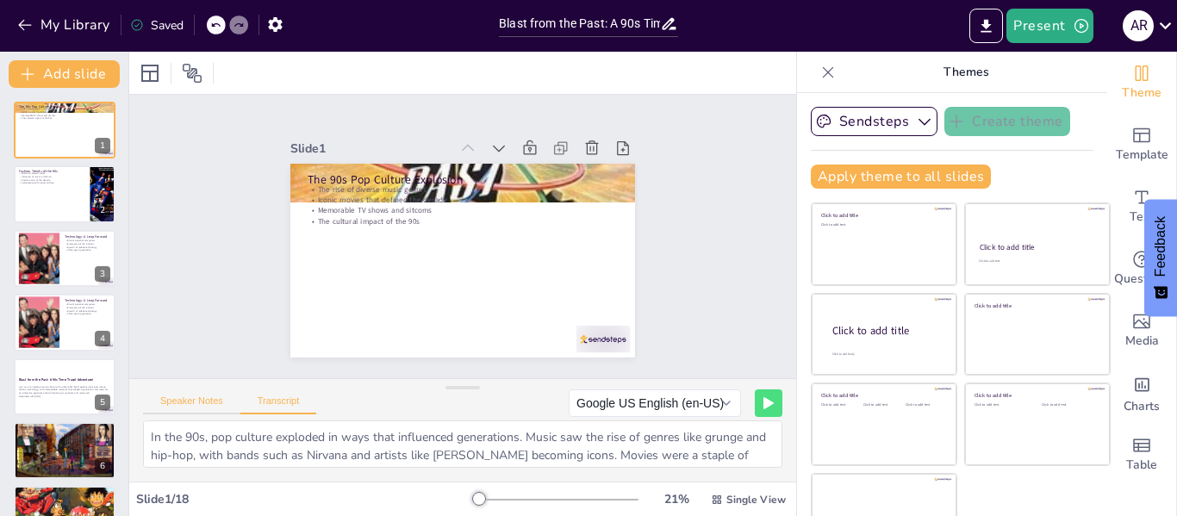
click at [220, 397] on button "Speaker Notes" at bounding box center [191, 404] width 97 height 19
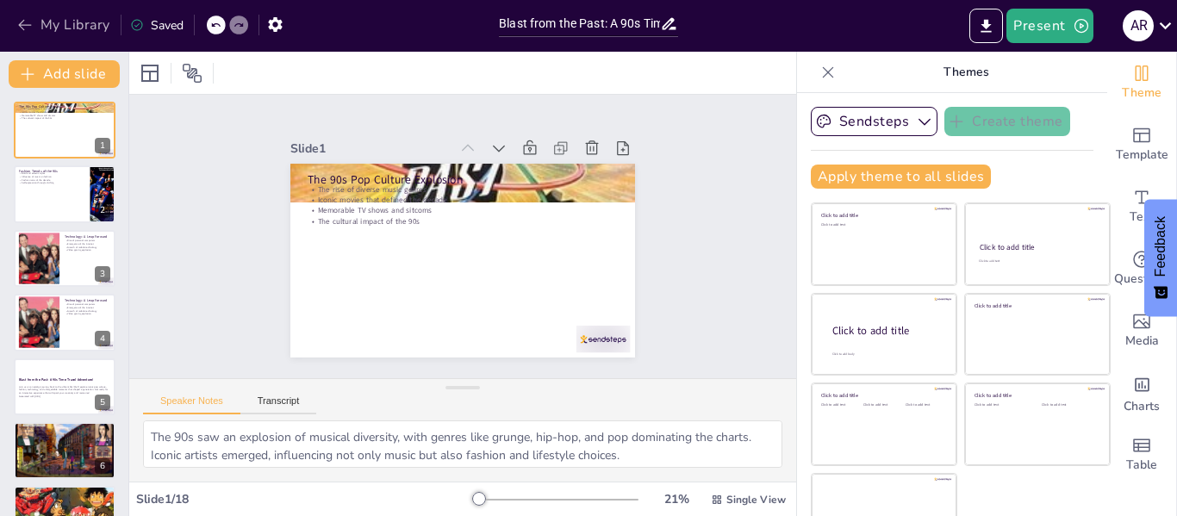
click at [28, 22] on icon "button" at bounding box center [24, 24] width 17 height 17
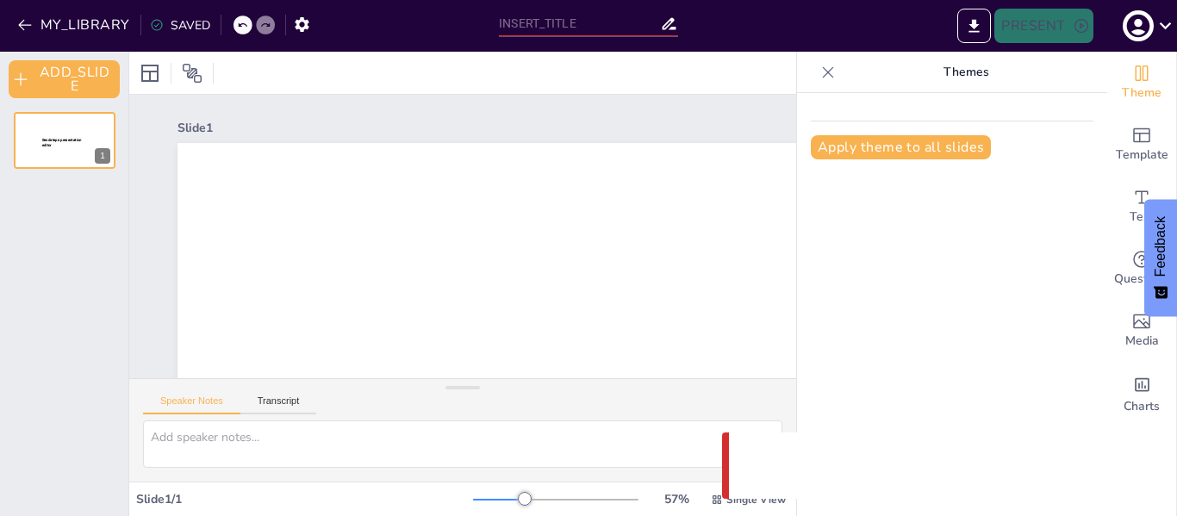
type input "Blast from the Past: A 90s Time Travel Adventure!"
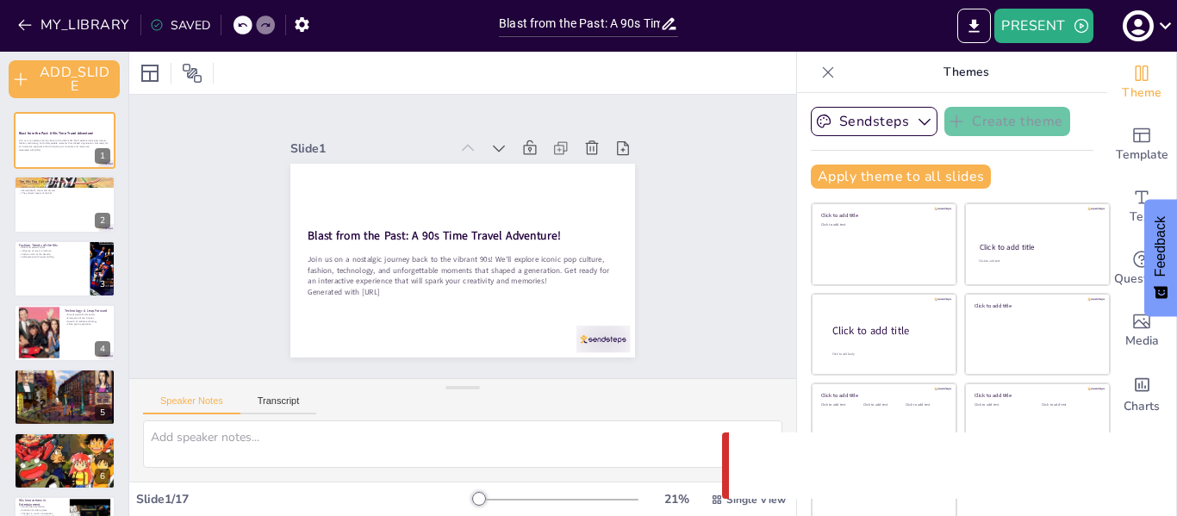
checkbox input "true"
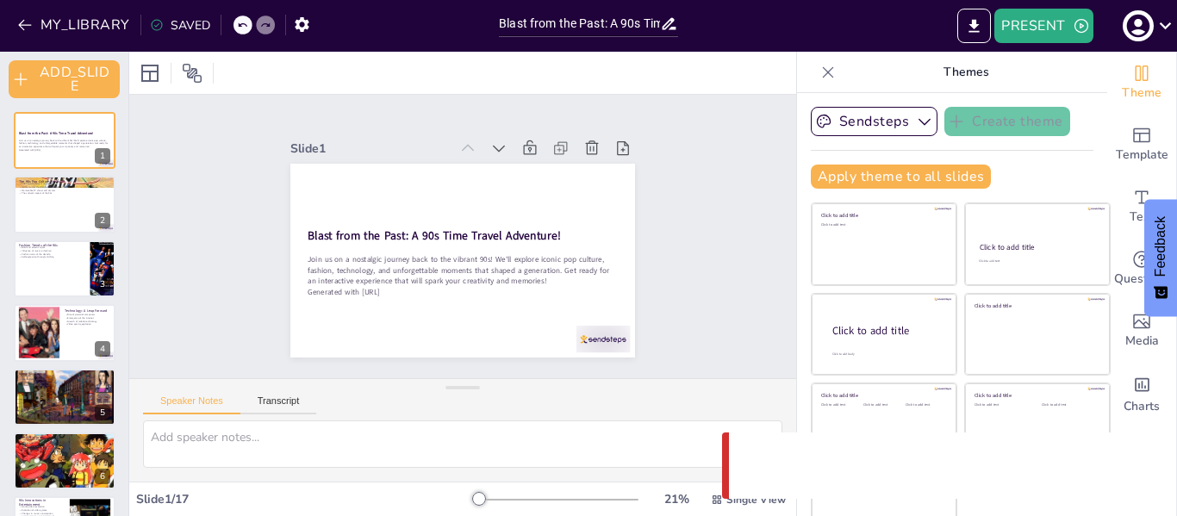
checkbox input "true"
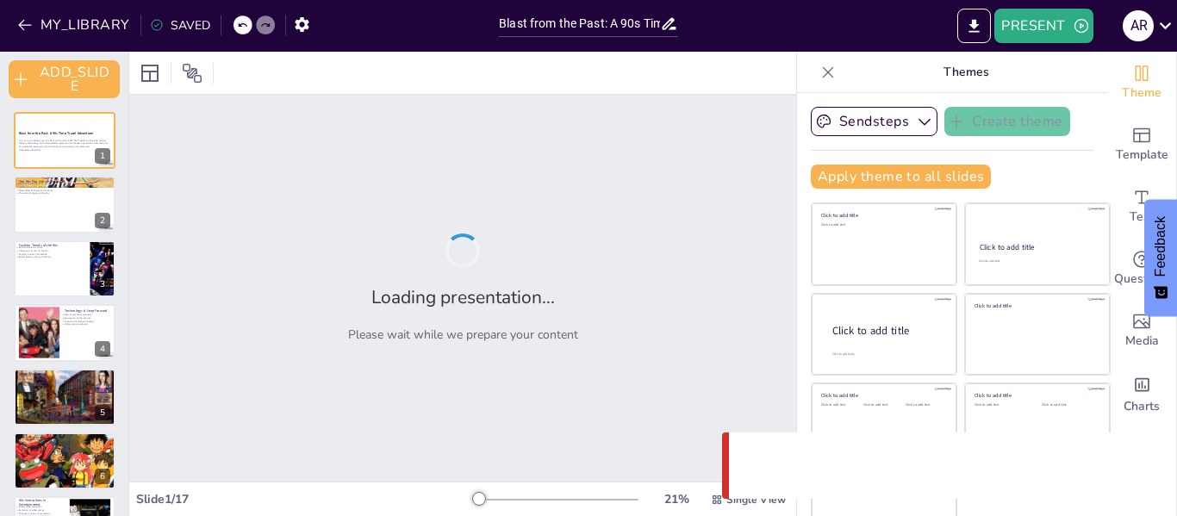
checkbox input "true"
